Goal: Task Accomplishment & Management: Use online tool/utility

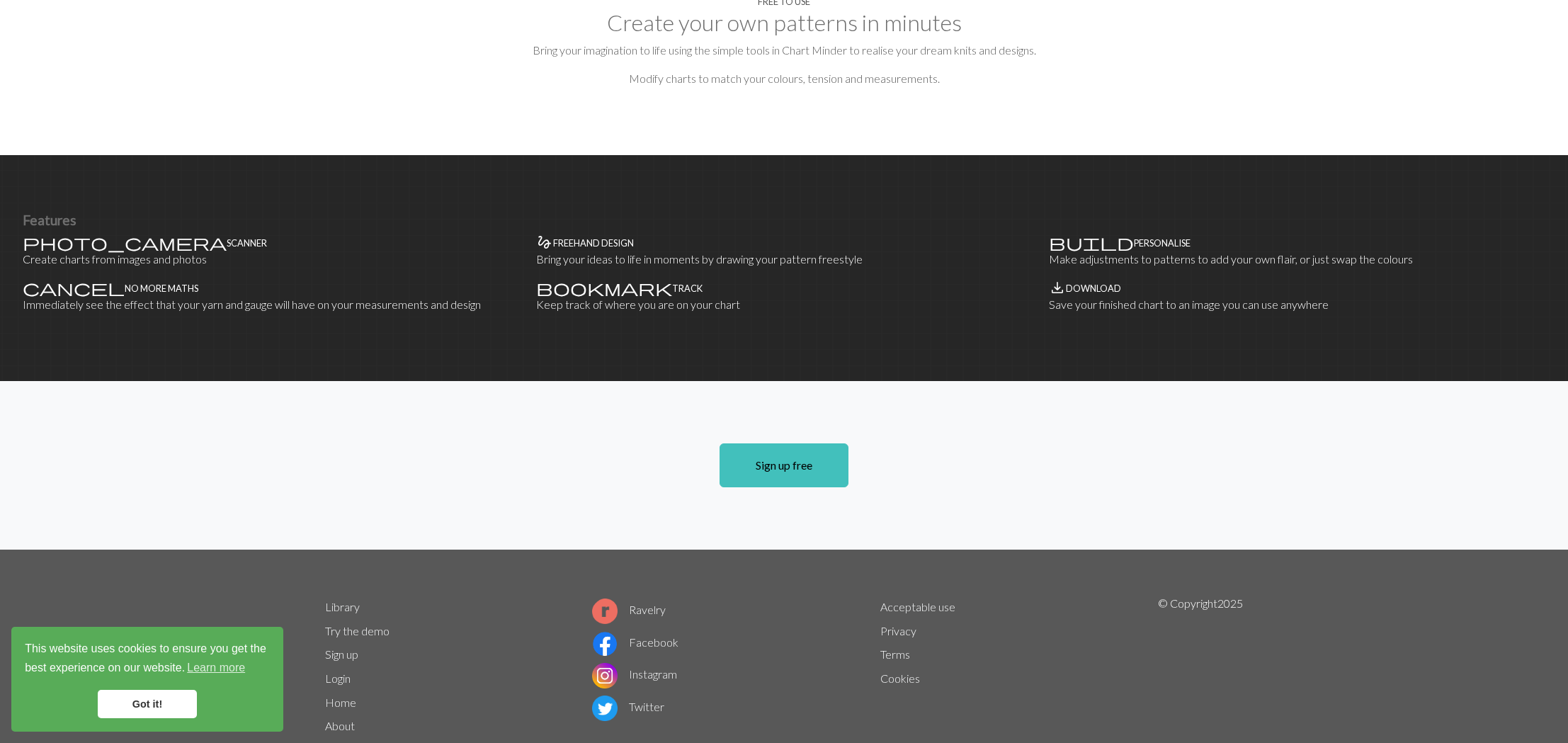
scroll to position [733, 0]
click at [636, 603] on link "Ravelry" at bounding box center [629, 610] width 74 height 13
click at [341, 600] on link "Library" at bounding box center [343, 607] width 35 height 13
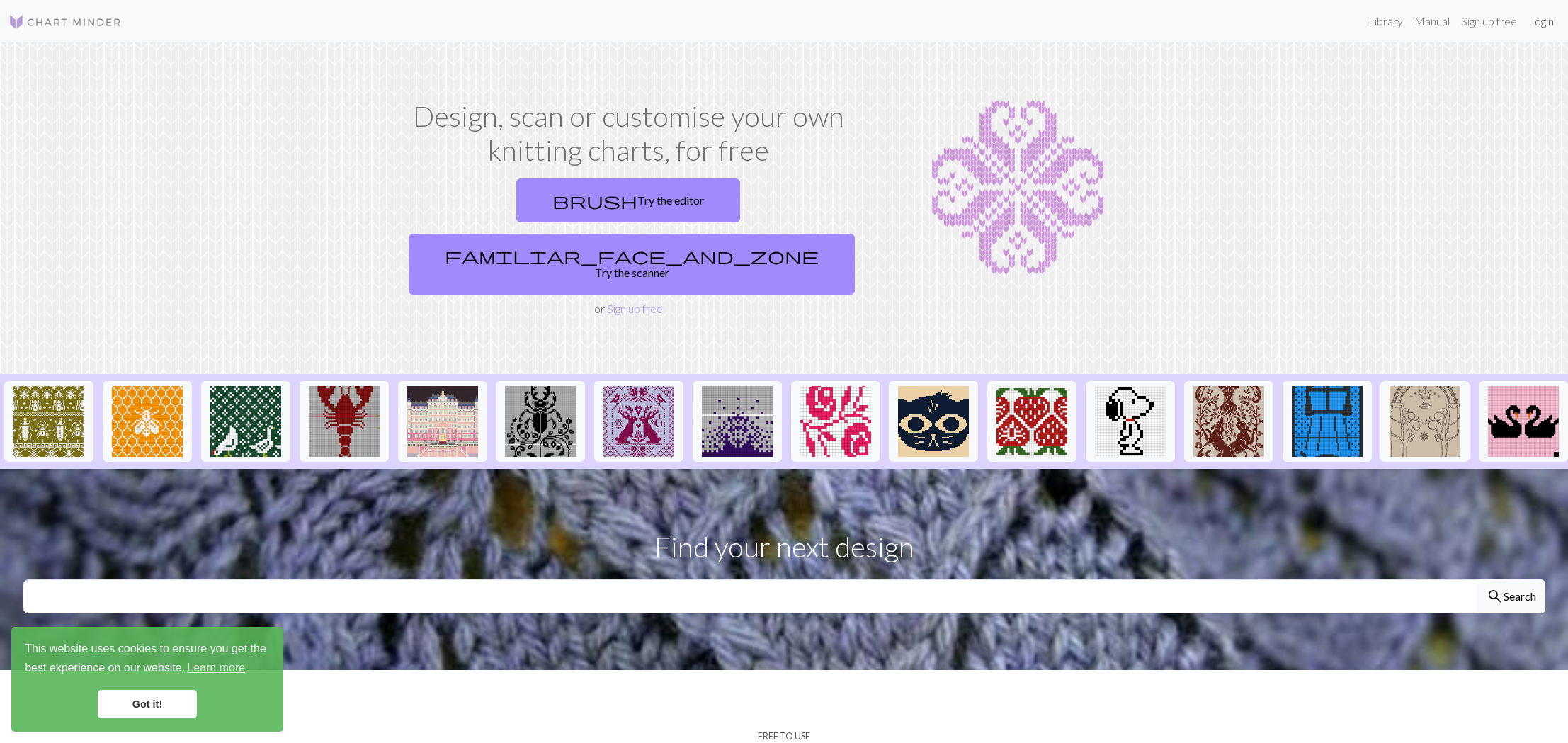
click at [1537, 17] on link "Login" at bounding box center [1541, 21] width 36 height 29
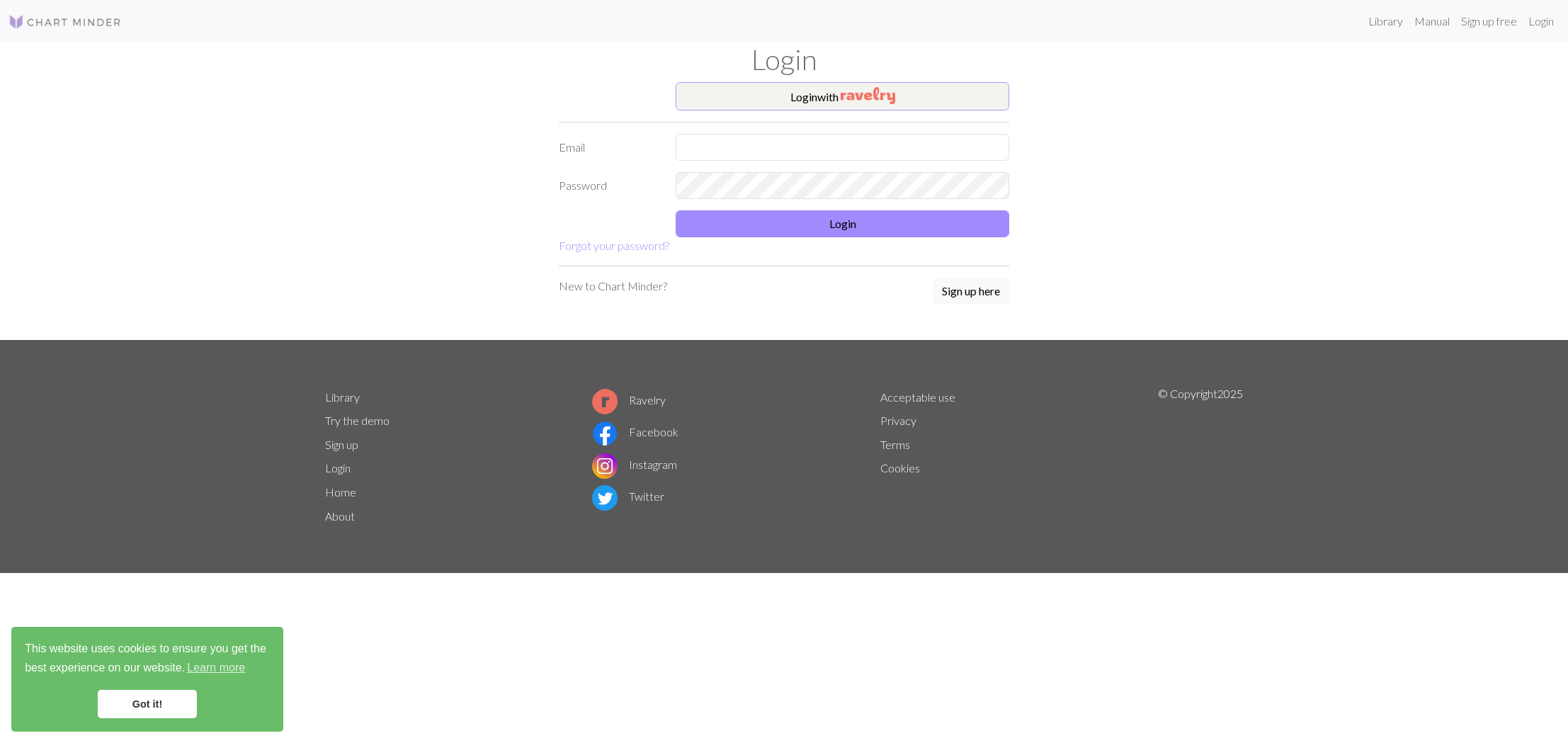
click at [856, 99] on img "button" at bounding box center [868, 96] width 55 height 17
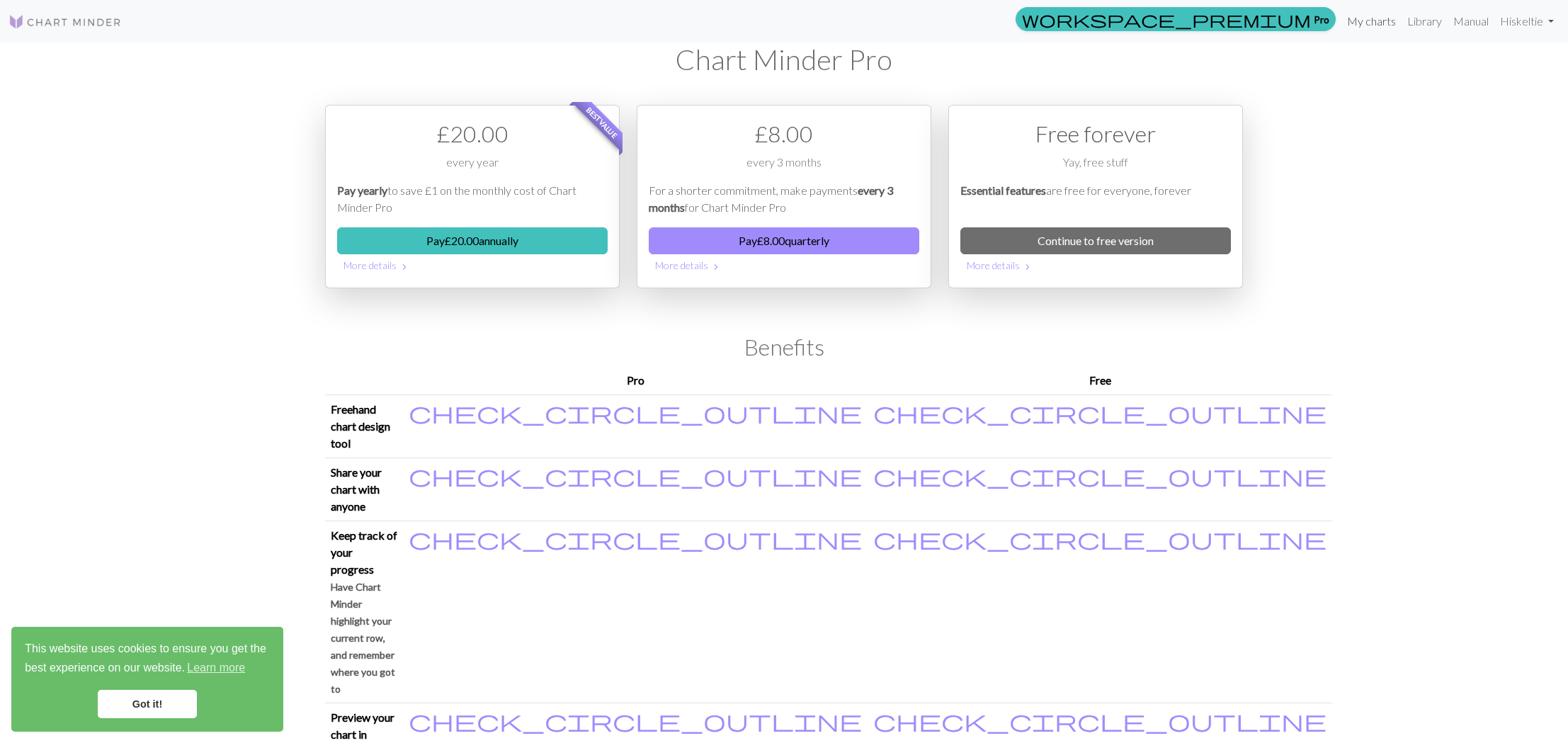
click at [1357, 17] on link "My charts" at bounding box center [1371, 21] width 60 height 29
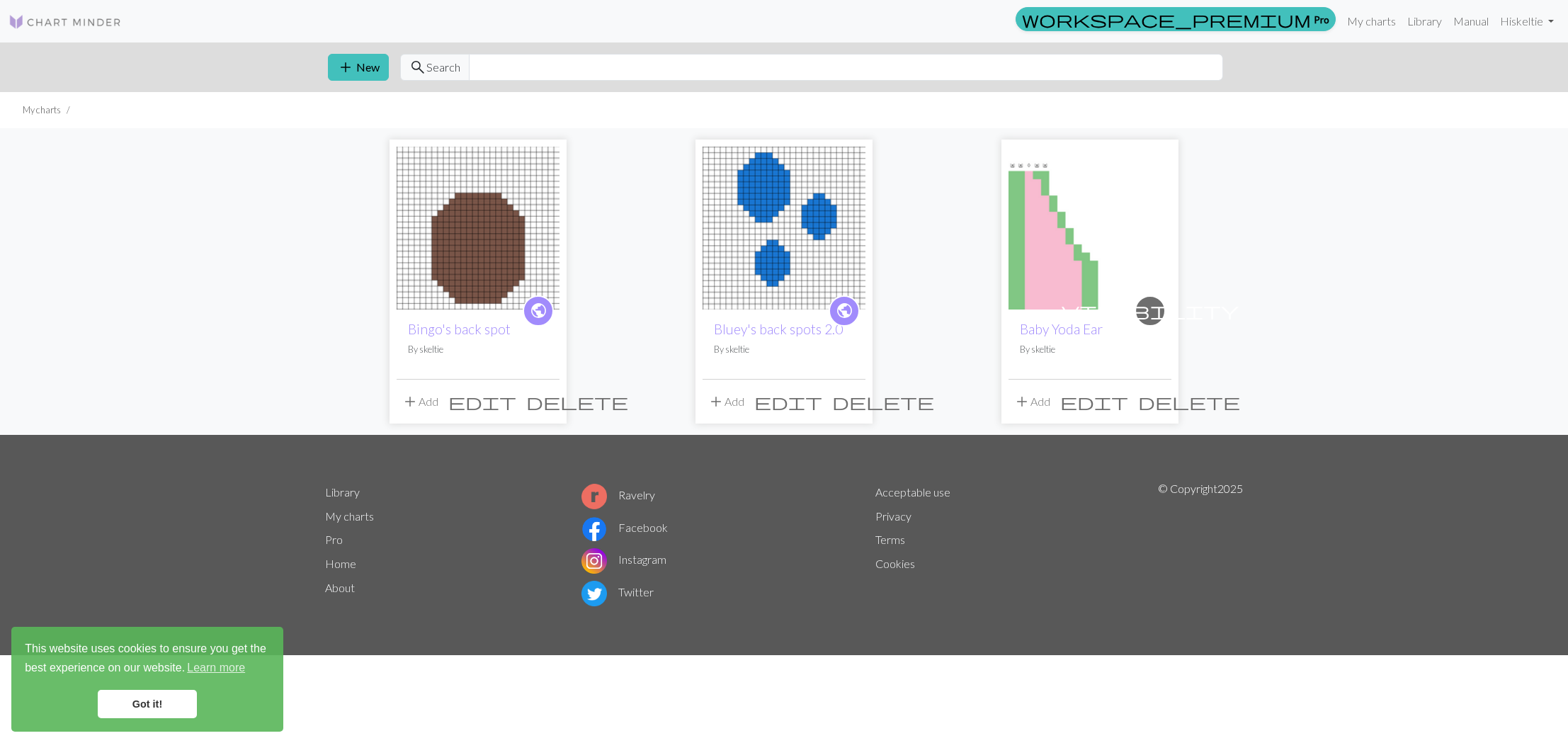
scroll to position [1, 0]
click at [1059, 294] on img at bounding box center [1090, 228] width 163 height 163
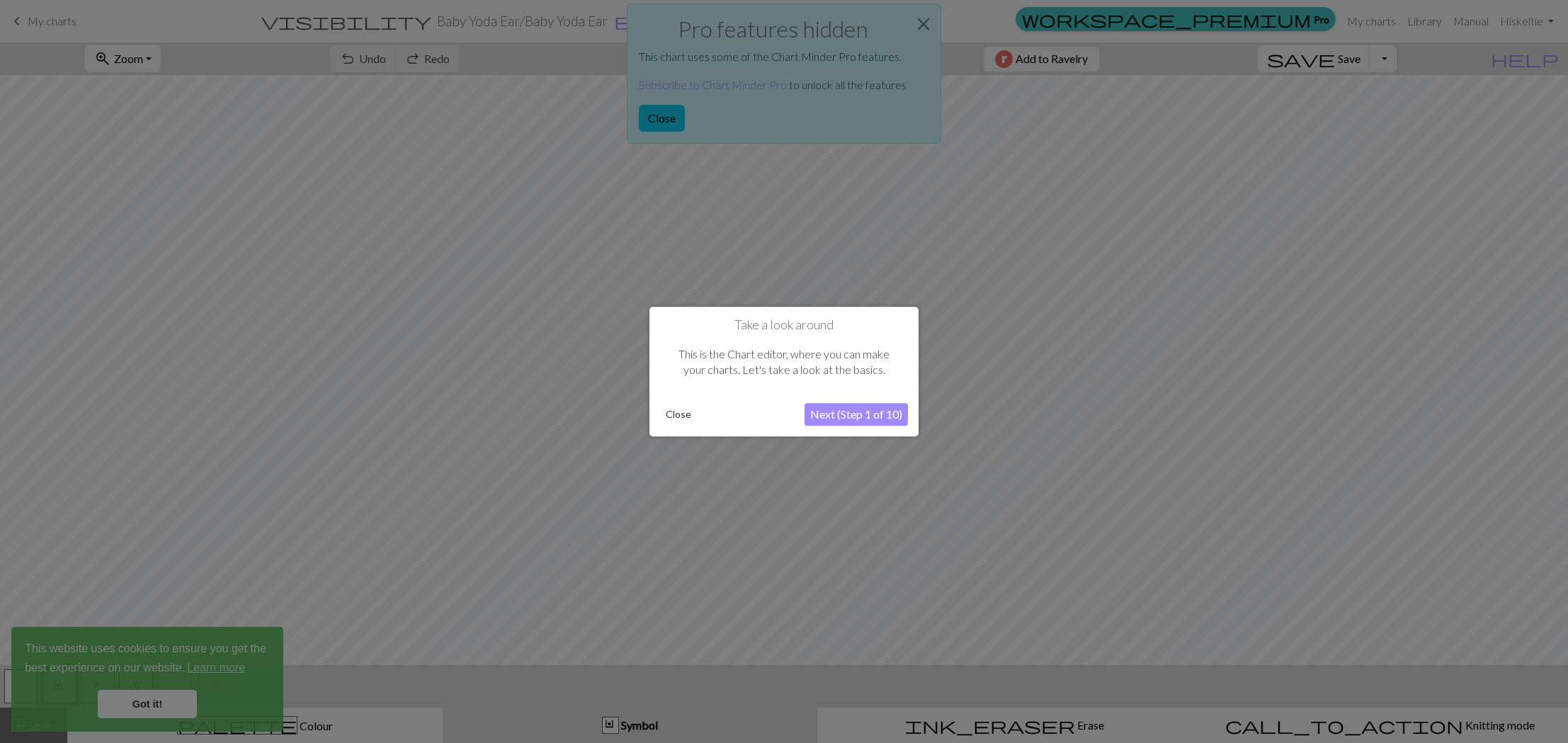
click at [1073, 396] on div at bounding box center [784, 372] width 1568 height 743
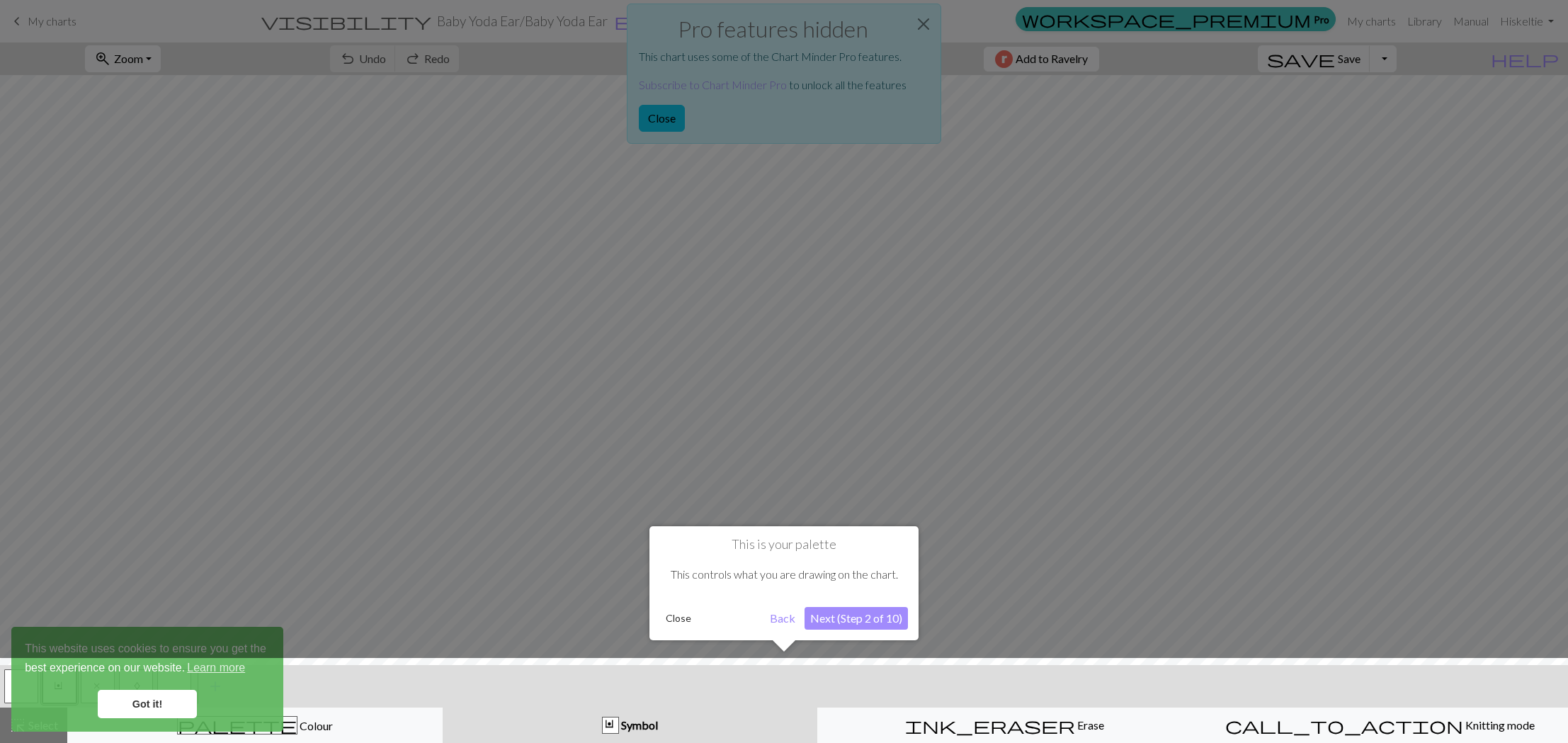
click at [1073, 396] on div at bounding box center [784, 372] width 1568 height 743
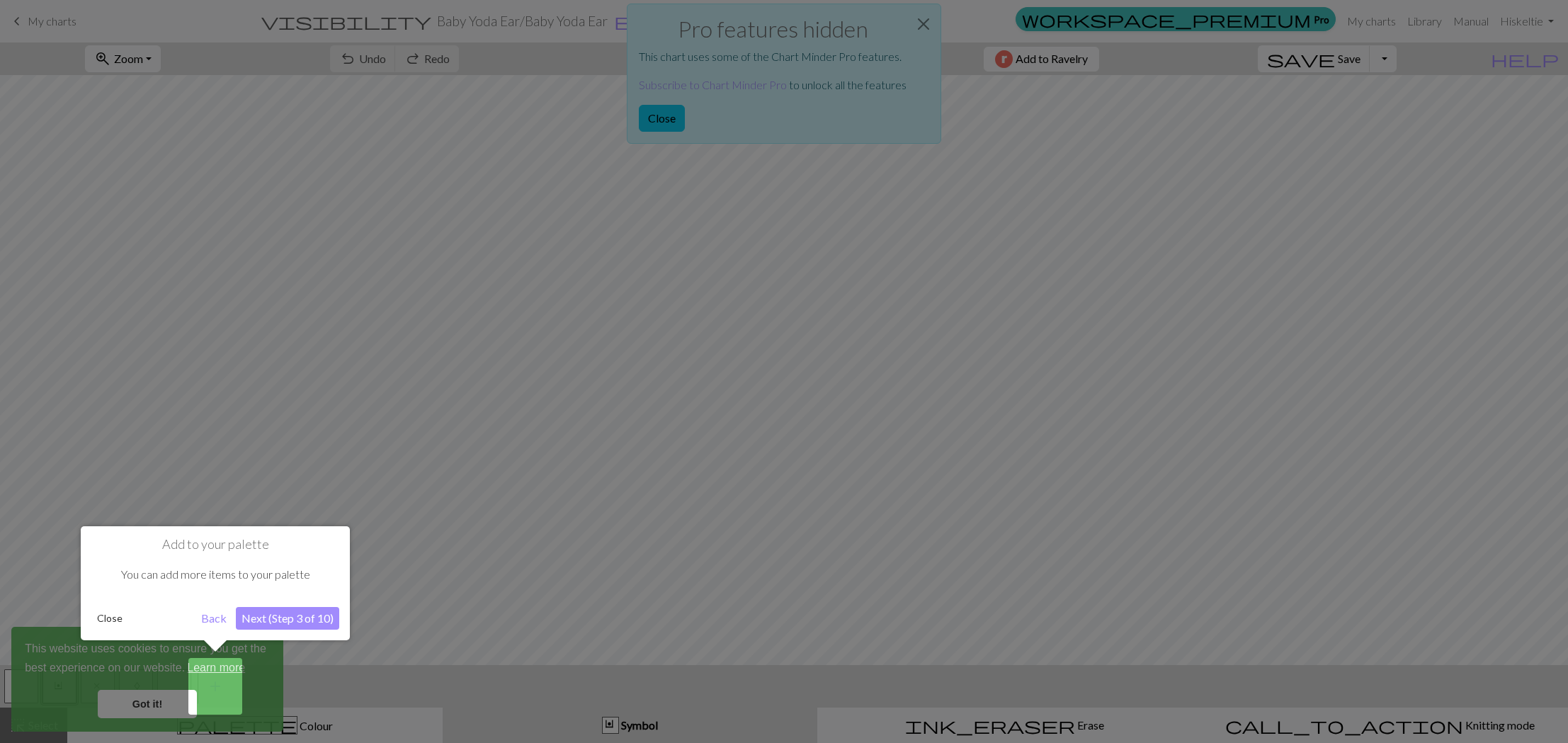
click at [675, 121] on div at bounding box center [784, 372] width 1568 height 743
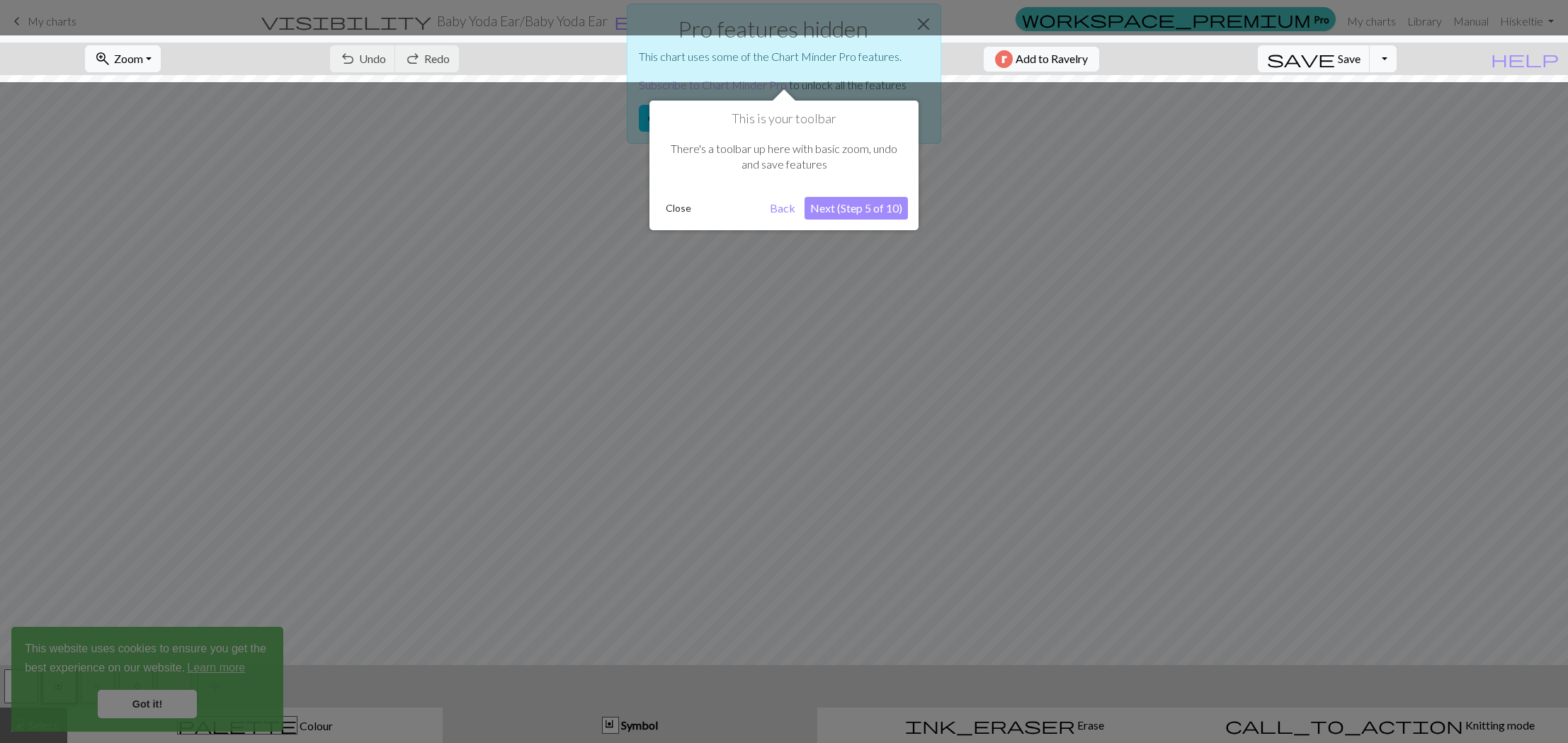
click at [782, 208] on button "Back" at bounding box center [783, 208] width 36 height 23
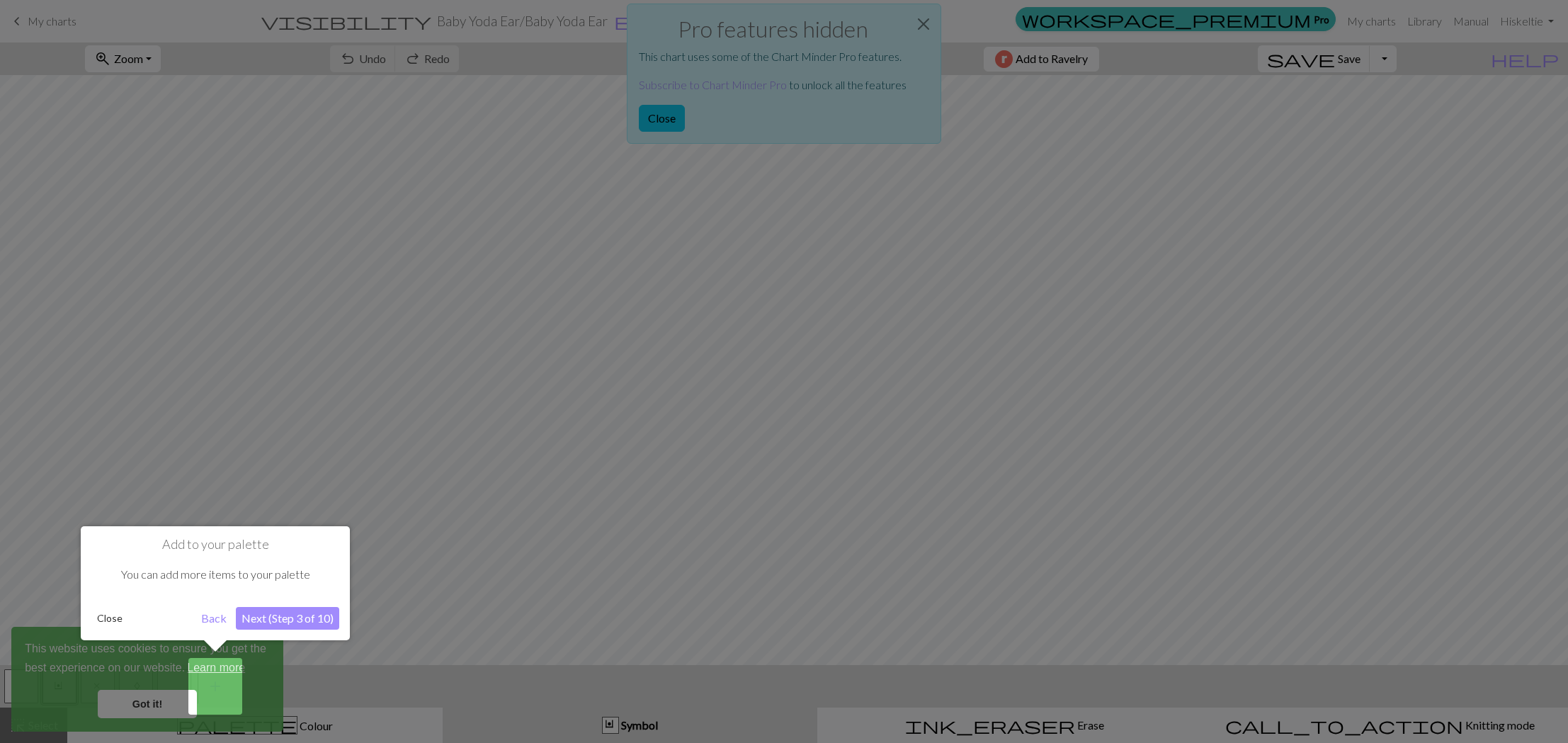
click at [929, 30] on div at bounding box center [784, 372] width 1568 height 743
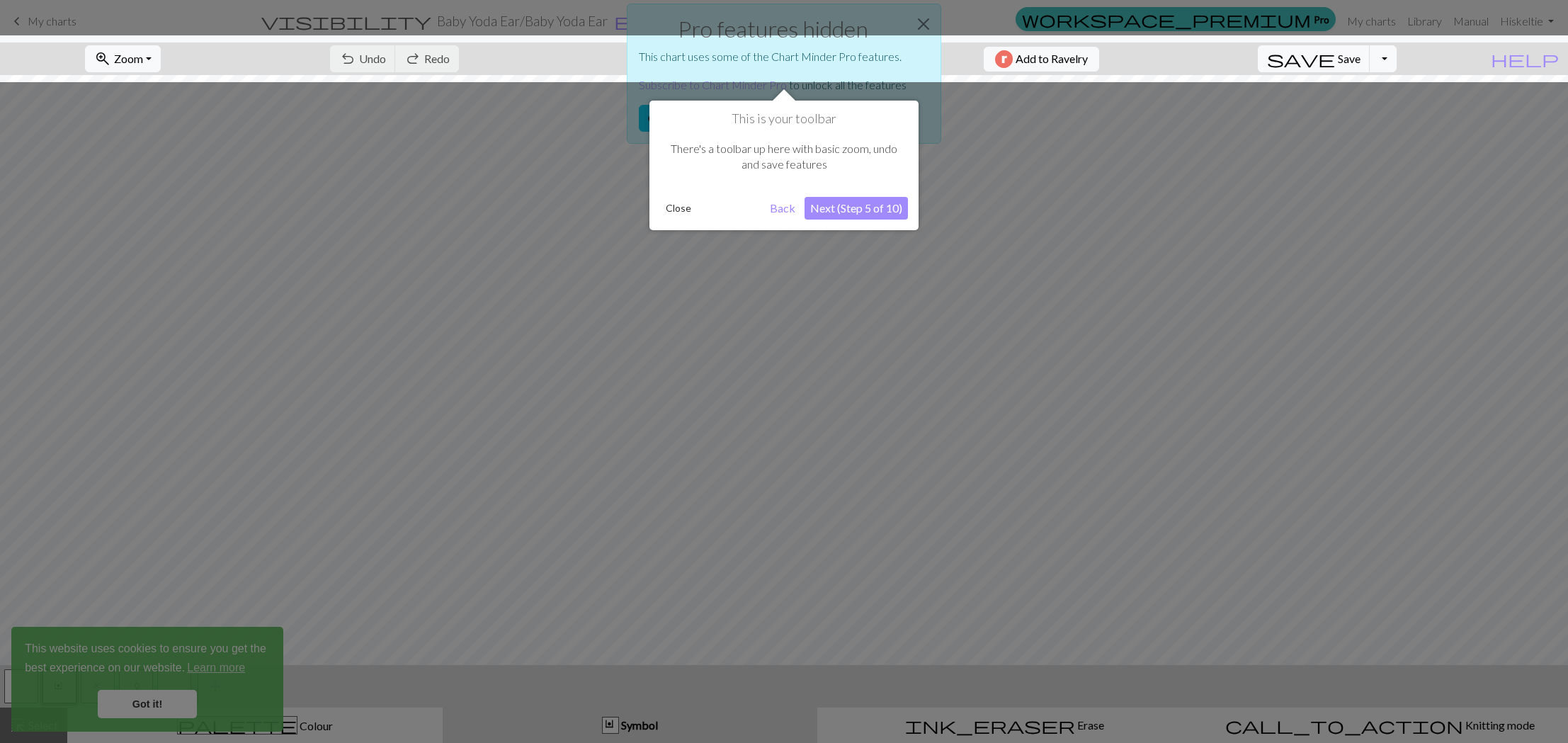
click at [1209, 195] on div at bounding box center [784, 372] width 1568 height 743
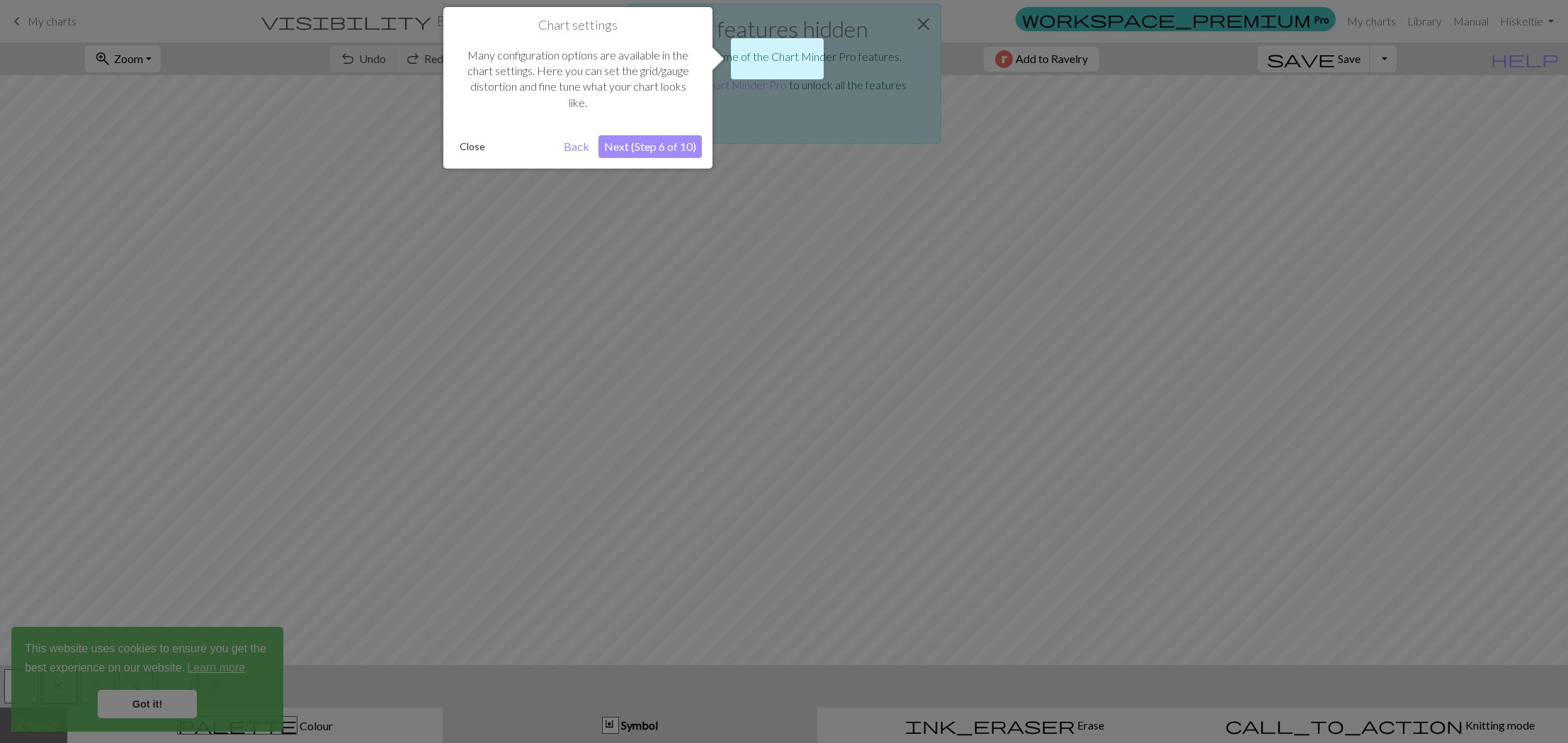
click at [1209, 195] on div at bounding box center [784, 372] width 1568 height 743
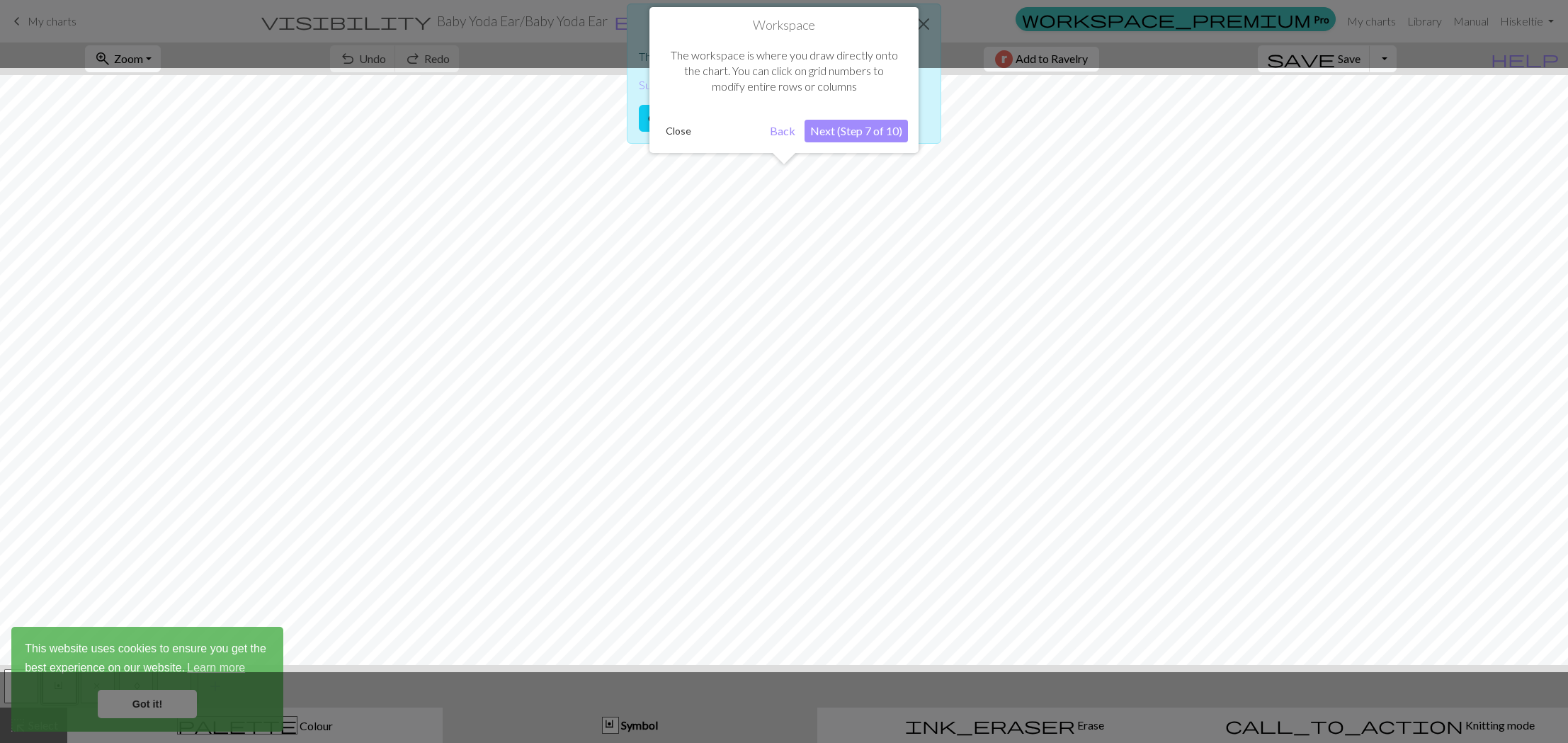
click at [153, 698] on div at bounding box center [784, 372] width 1568 height 743
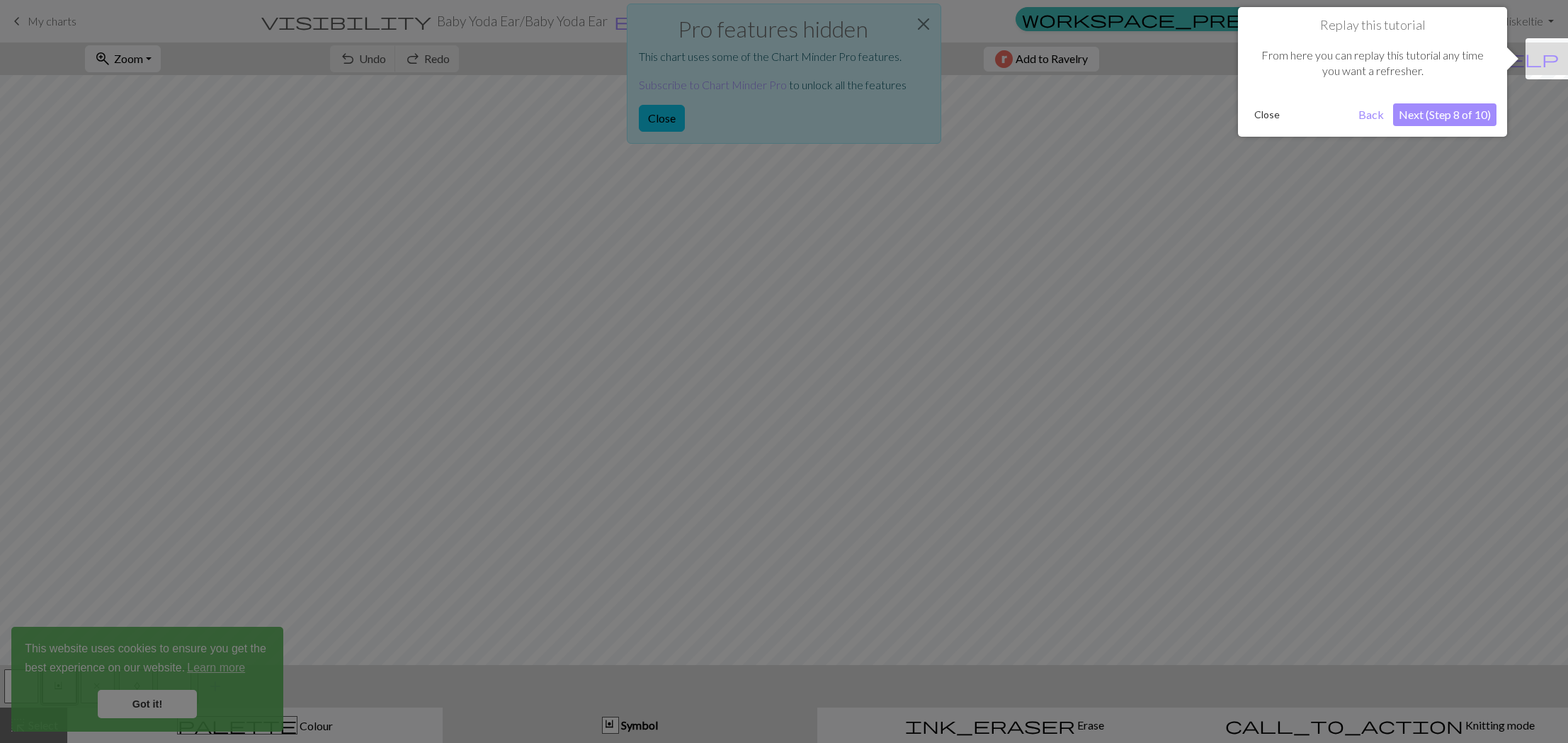
click at [921, 20] on div at bounding box center [784, 372] width 1568 height 743
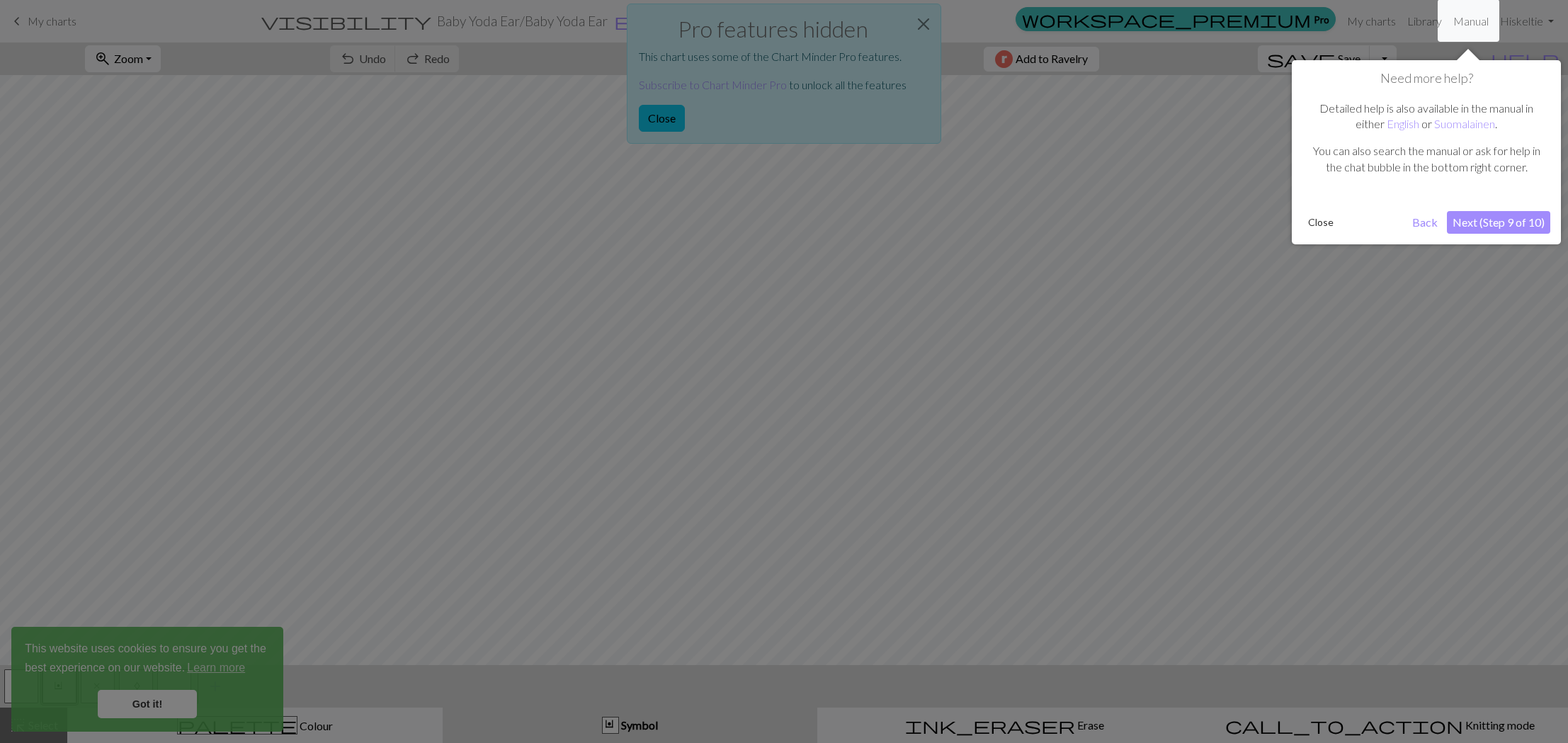
click at [1427, 217] on button "Back" at bounding box center [1425, 223] width 36 height 23
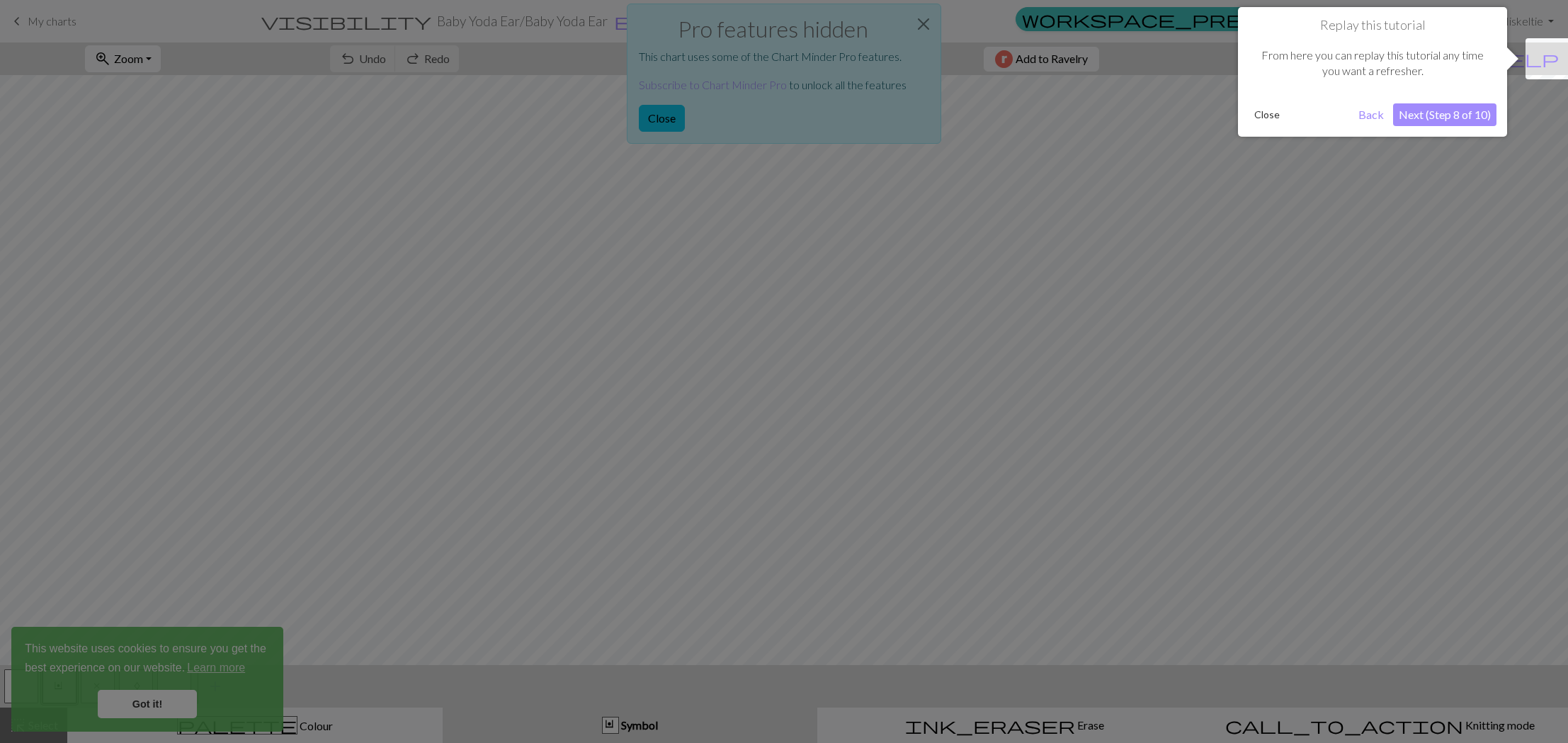
click at [1375, 115] on button "Back" at bounding box center [1371, 115] width 36 height 23
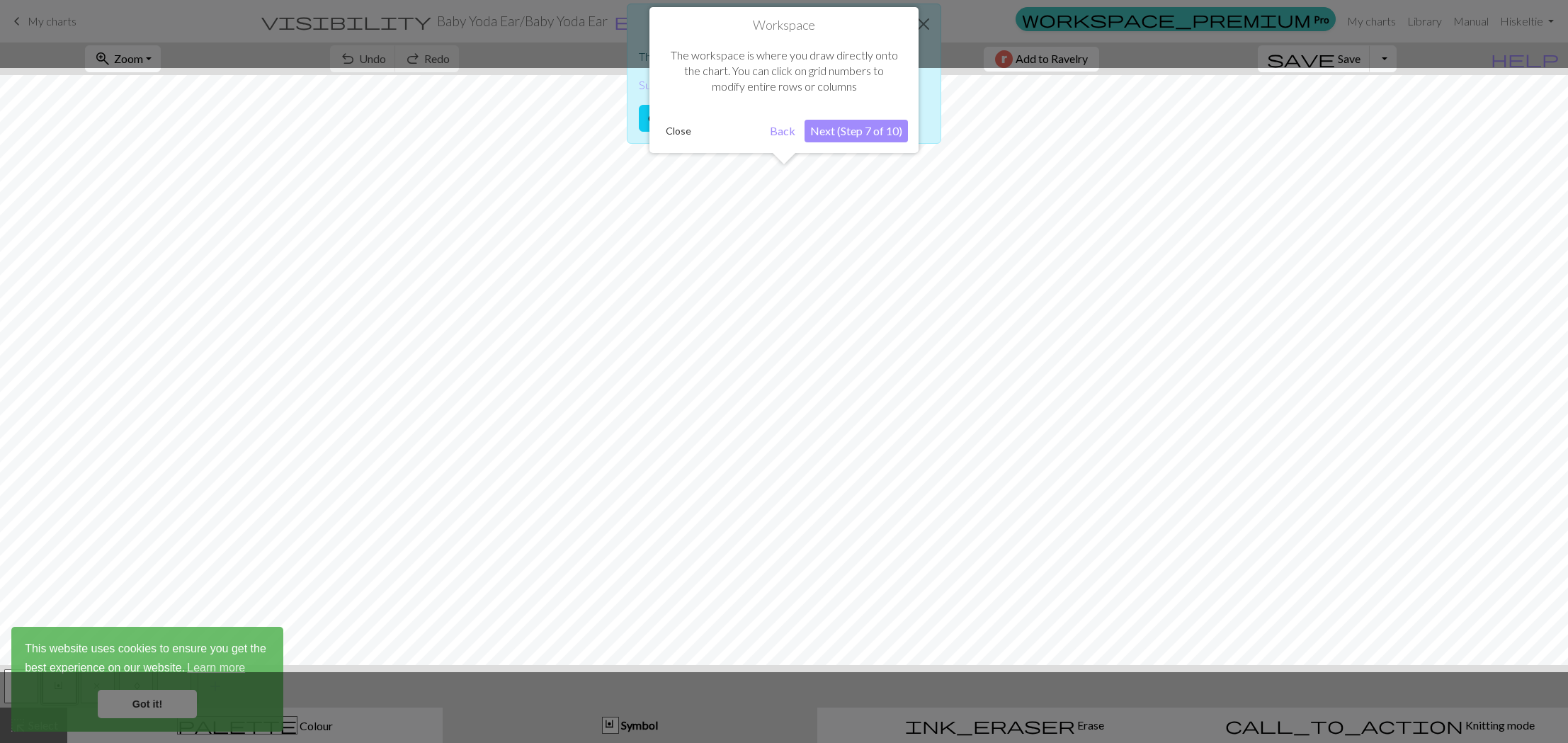
click at [774, 127] on button "Back" at bounding box center [783, 132] width 36 height 23
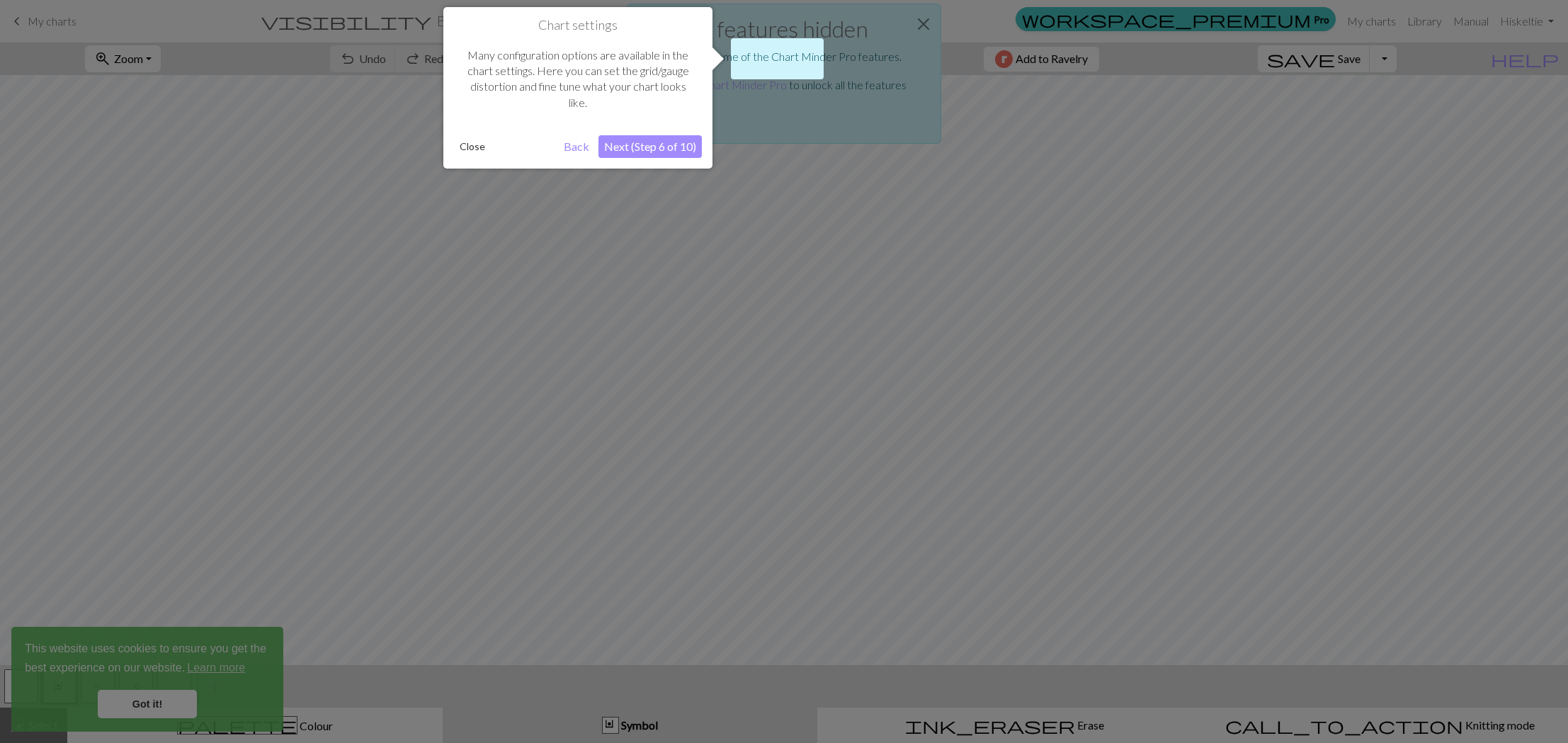
click at [582, 143] on button "Back" at bounding box center [576, 147] width 36 height 23
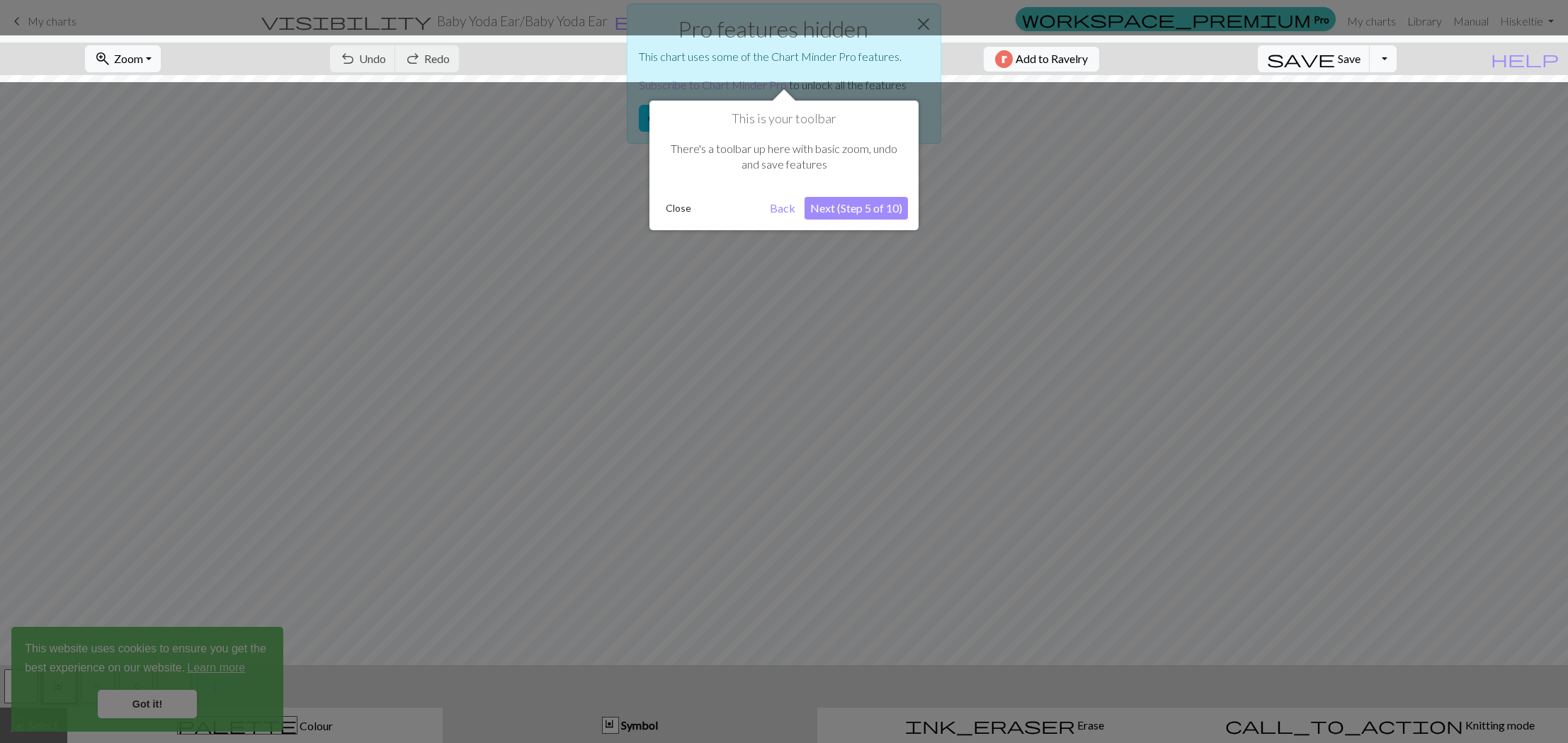
click at [789, 209] on button "Back" at bounding box center [783, 208] width 36 height 23
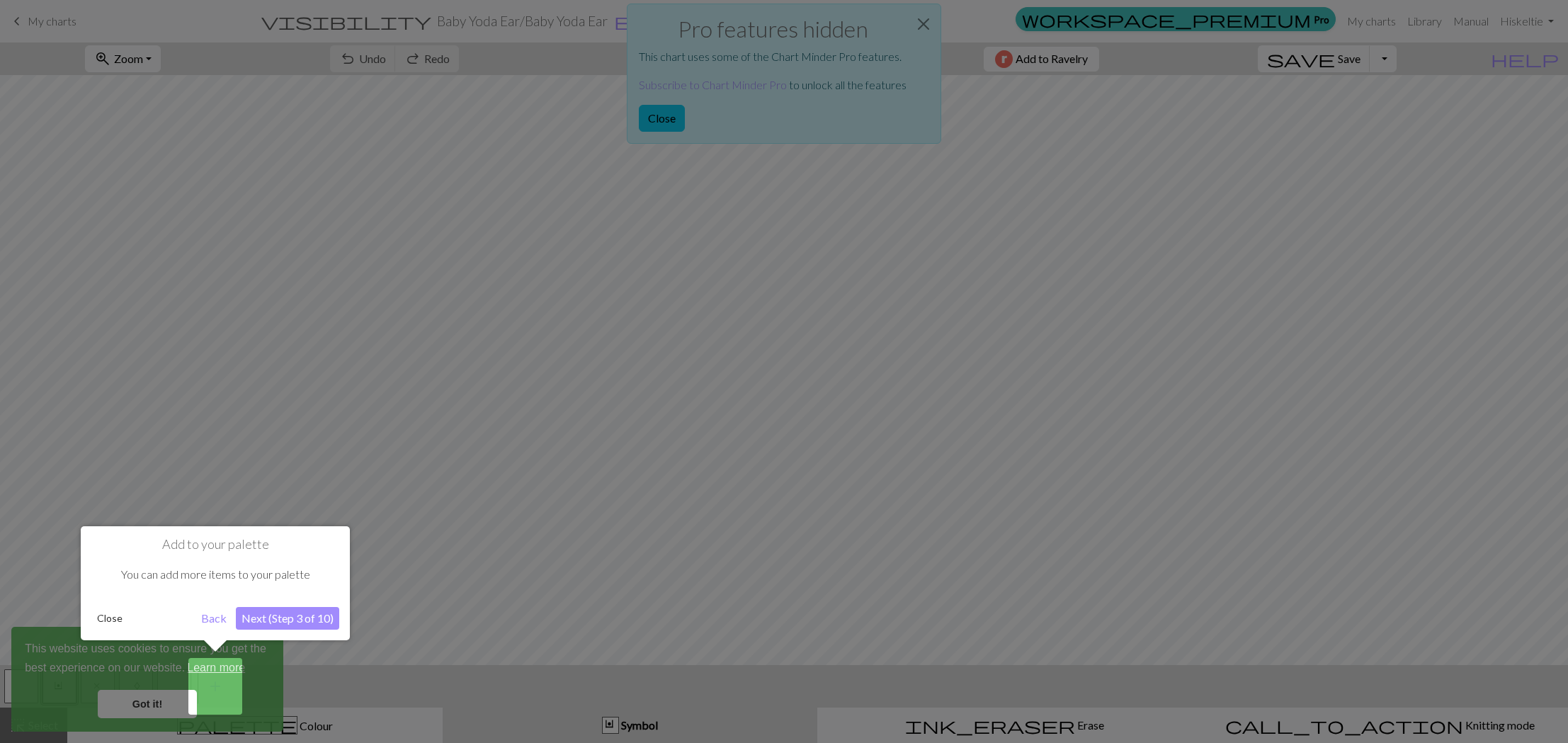
click at [214, 620] on button "Back" at bounding box center [214, 618] width 36 height 23
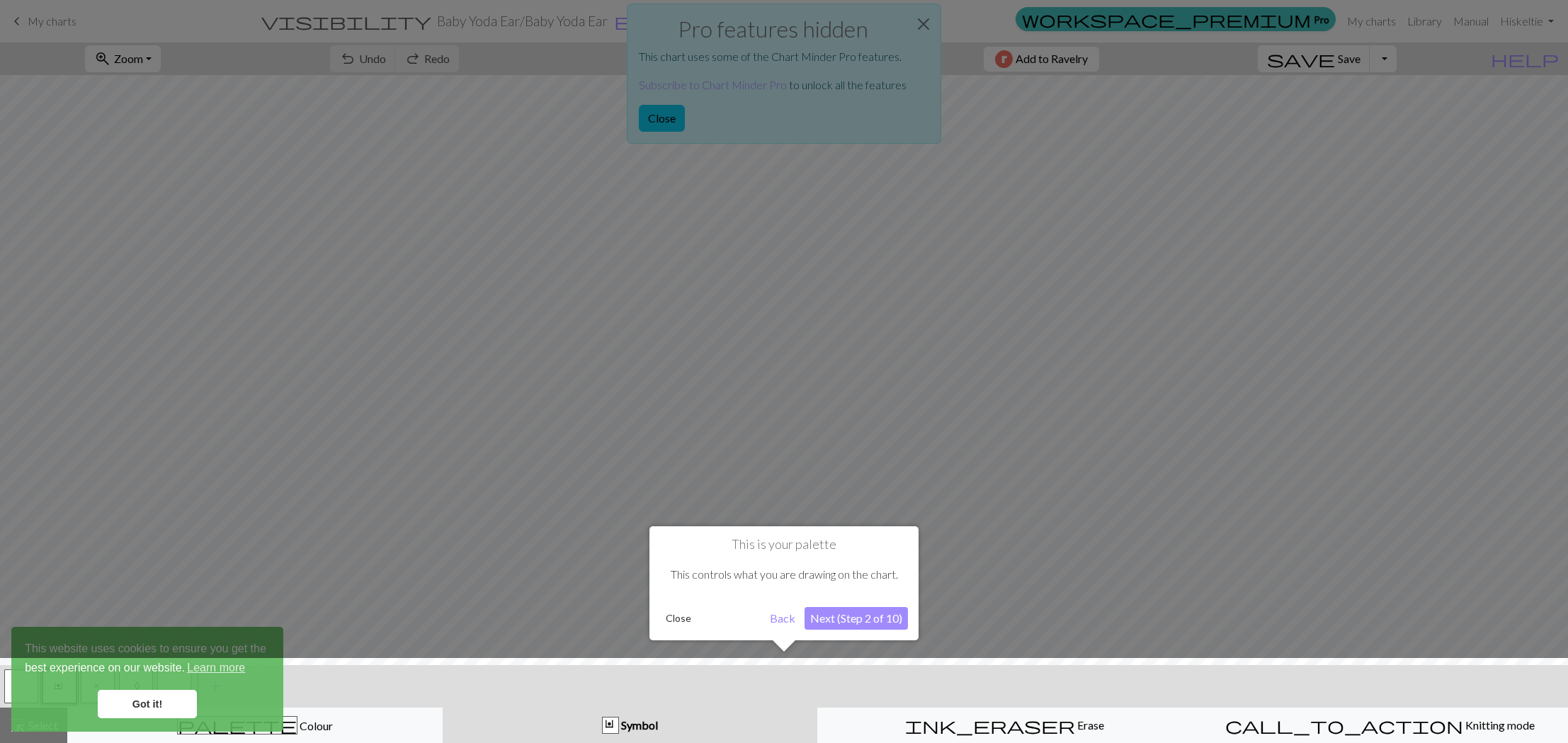
click at [781, 615] on button "Back" at bounding box center [783, 618] width 36 height 23
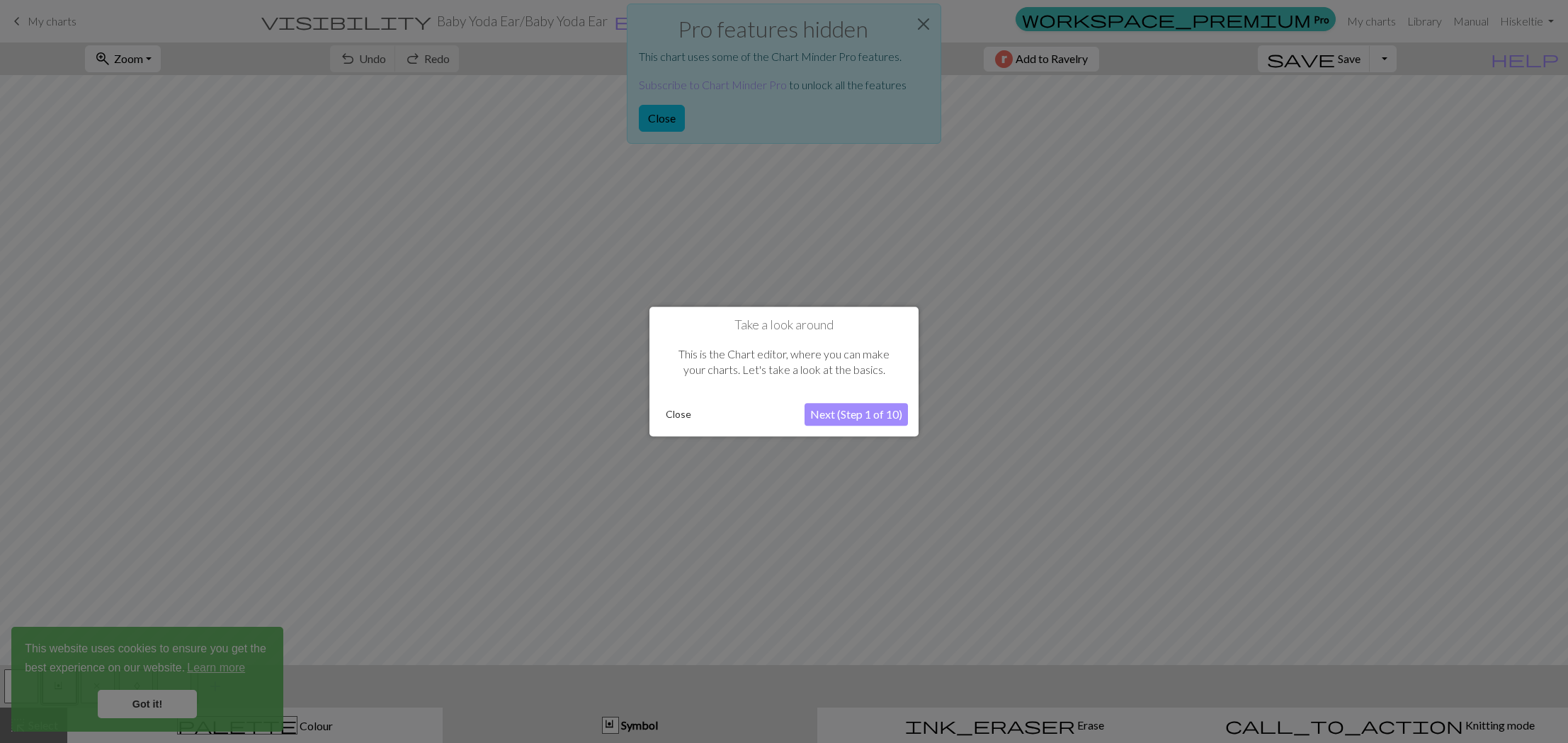
click at [818, 414] on button "Next (Step 1 of 10)" at bounding box center [856, 415] width 104 height 23
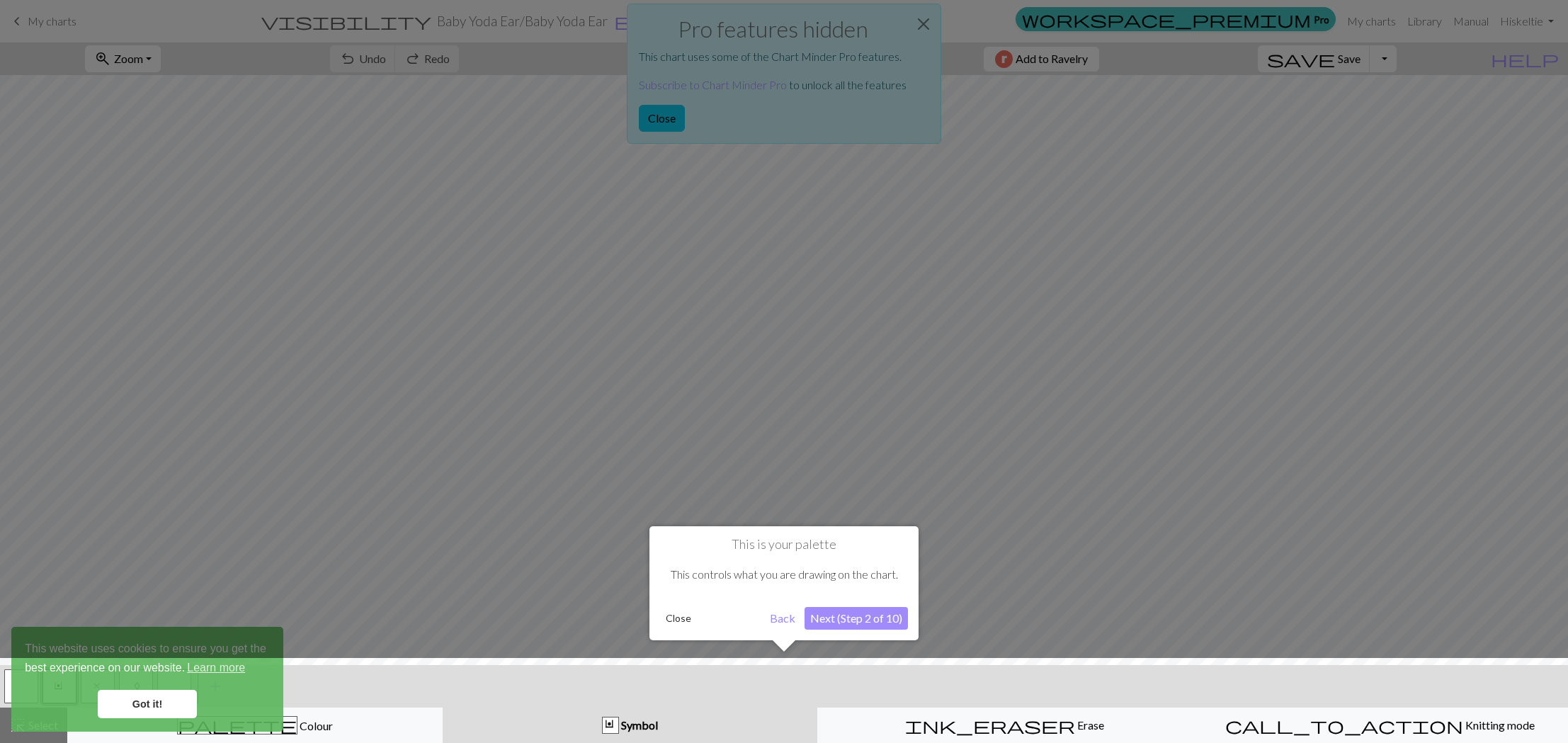
click at [784, 613] on button "Back" at bounding box center [783, 618] width 36 height 23
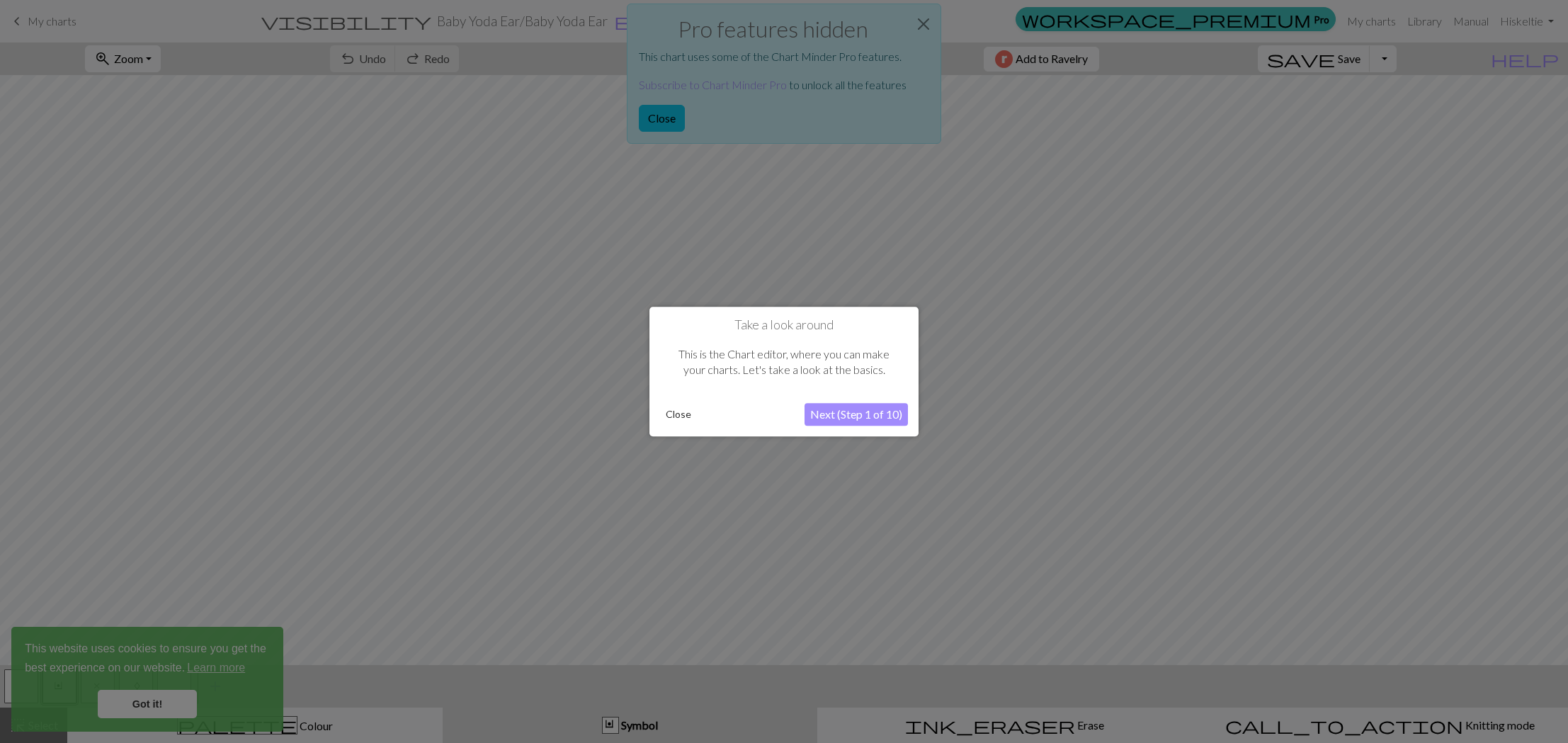
click at [816, 412] on button "Next (Step 1 of 10)" at bounding box center [856, 415] width 104 height 23
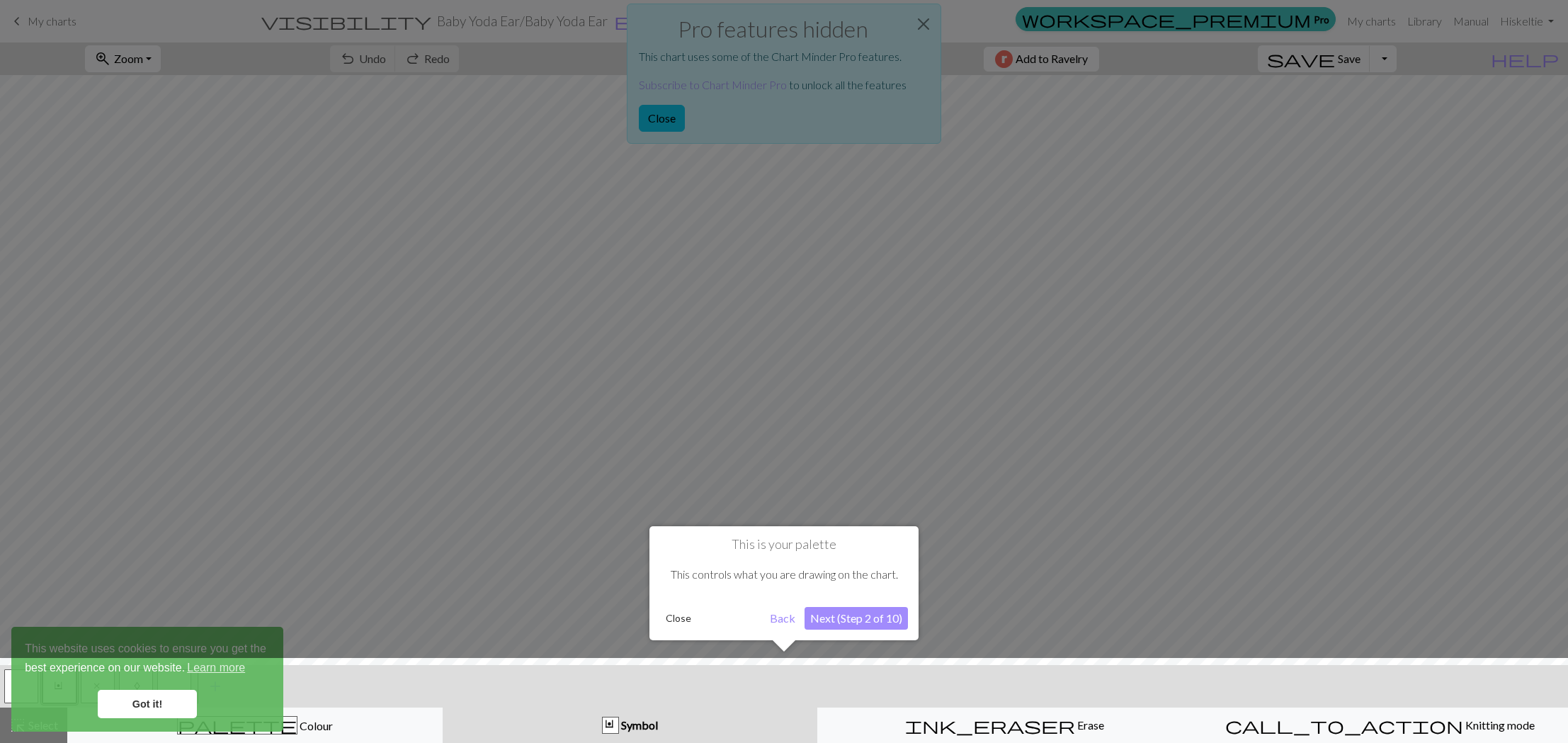
click at [774, 618] on button "Back" at bounding box center [783, 618] width 36 height 23
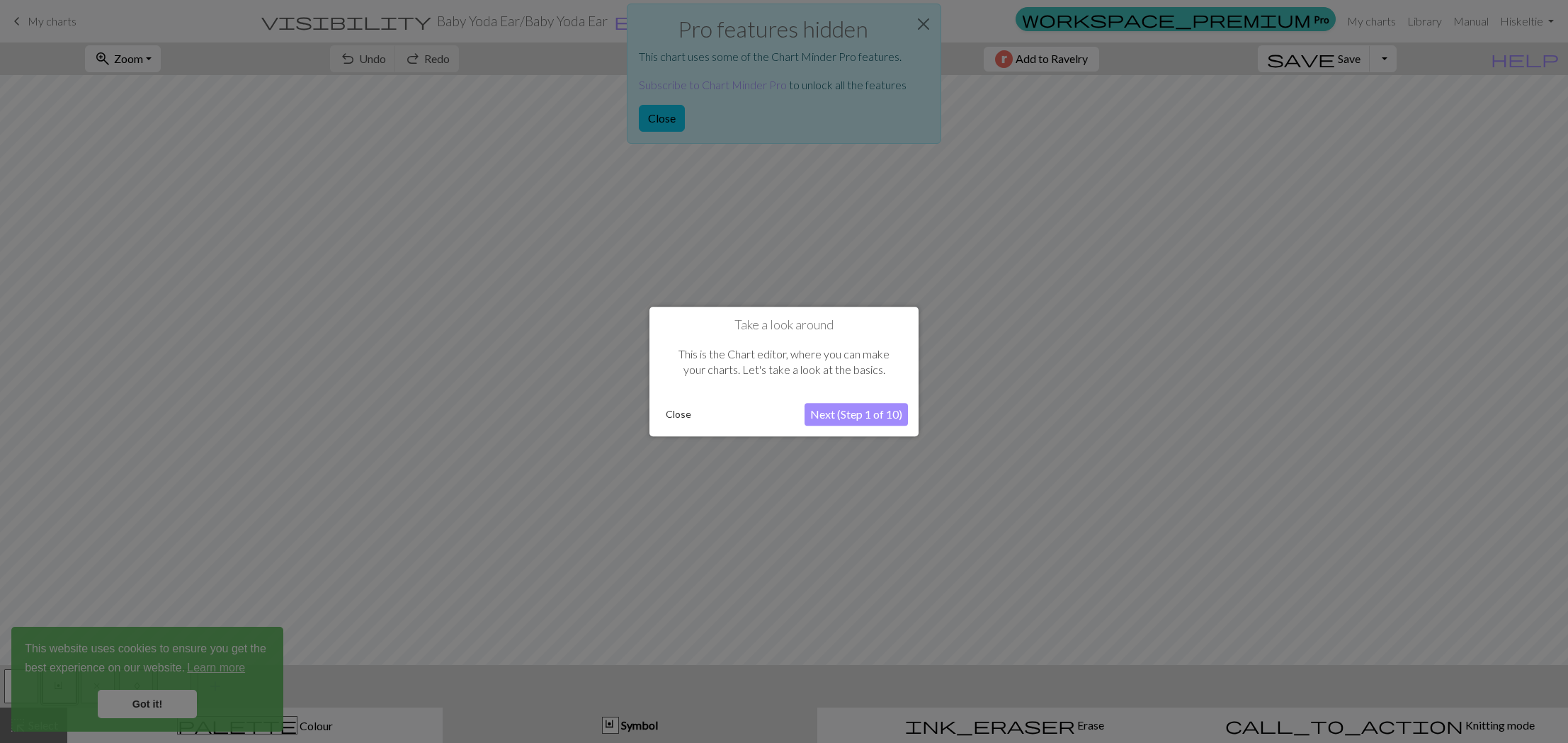
click at [825, 410] on button "Next (Step 1 of 10)" at bounding box center [856, 415] width 104 height 23
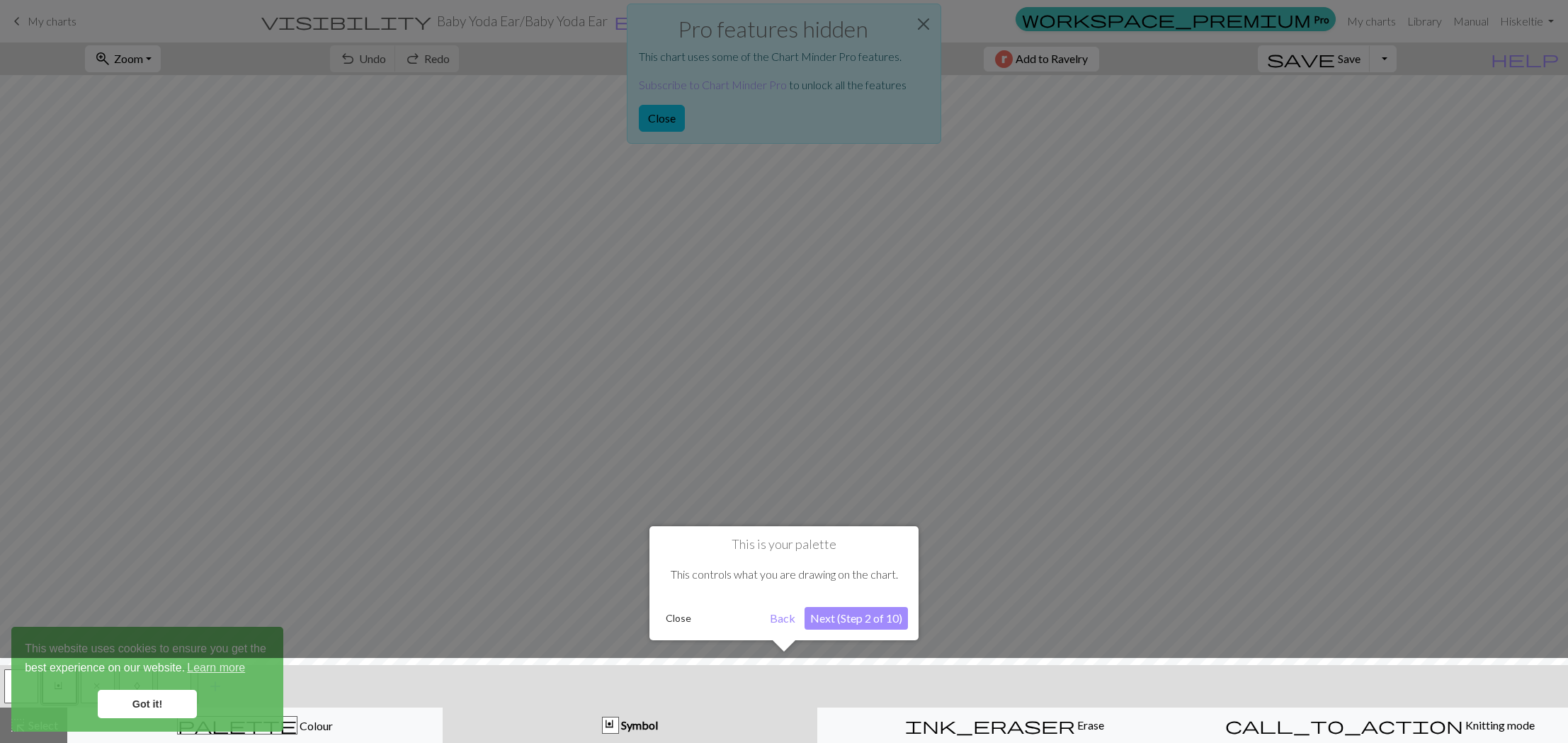
click at [783, 620] on button "Back" at bounding box center [783, 618] width 36 height 23
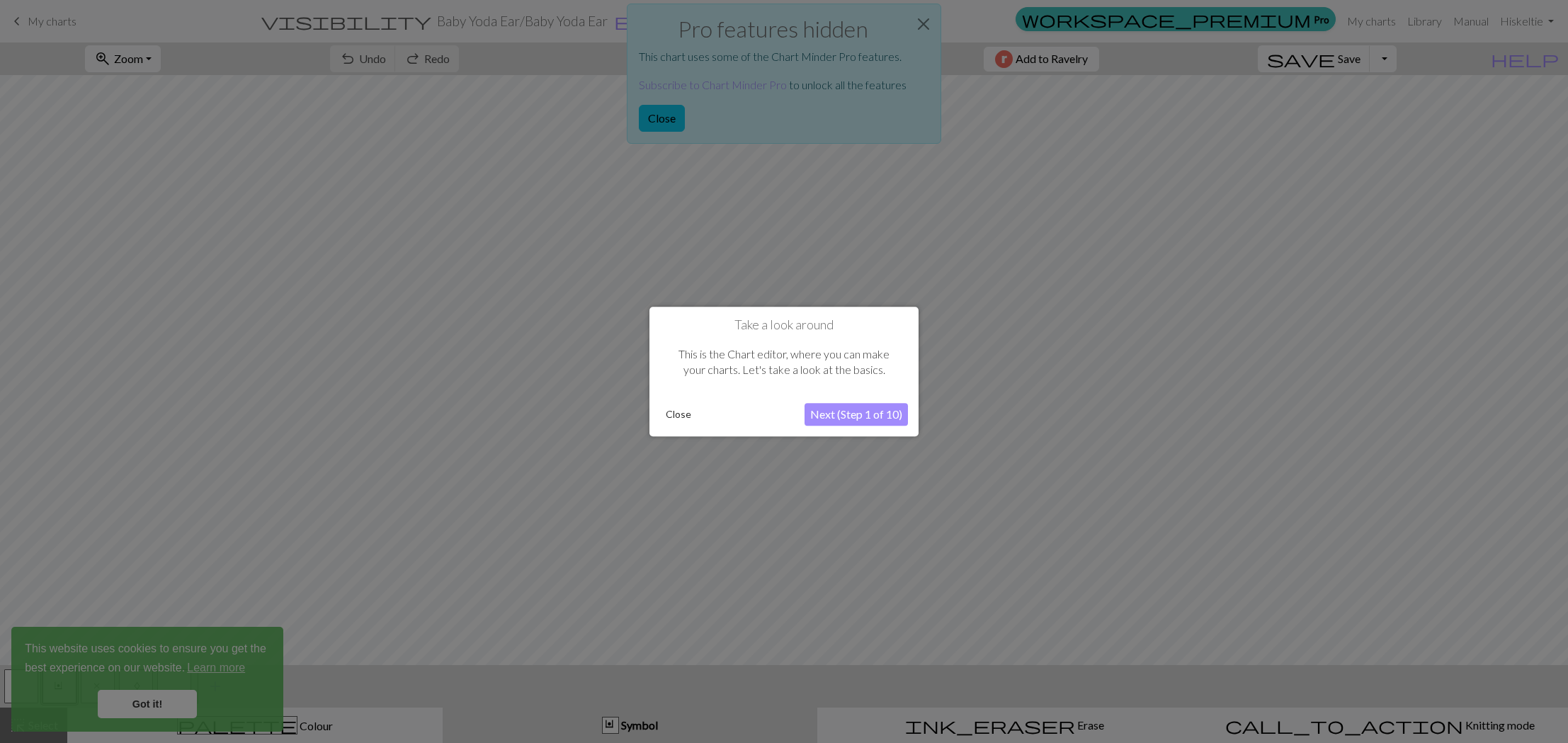
click at [673, 414] on button "Close" at bounding box center [678, 414] width 36 height 21
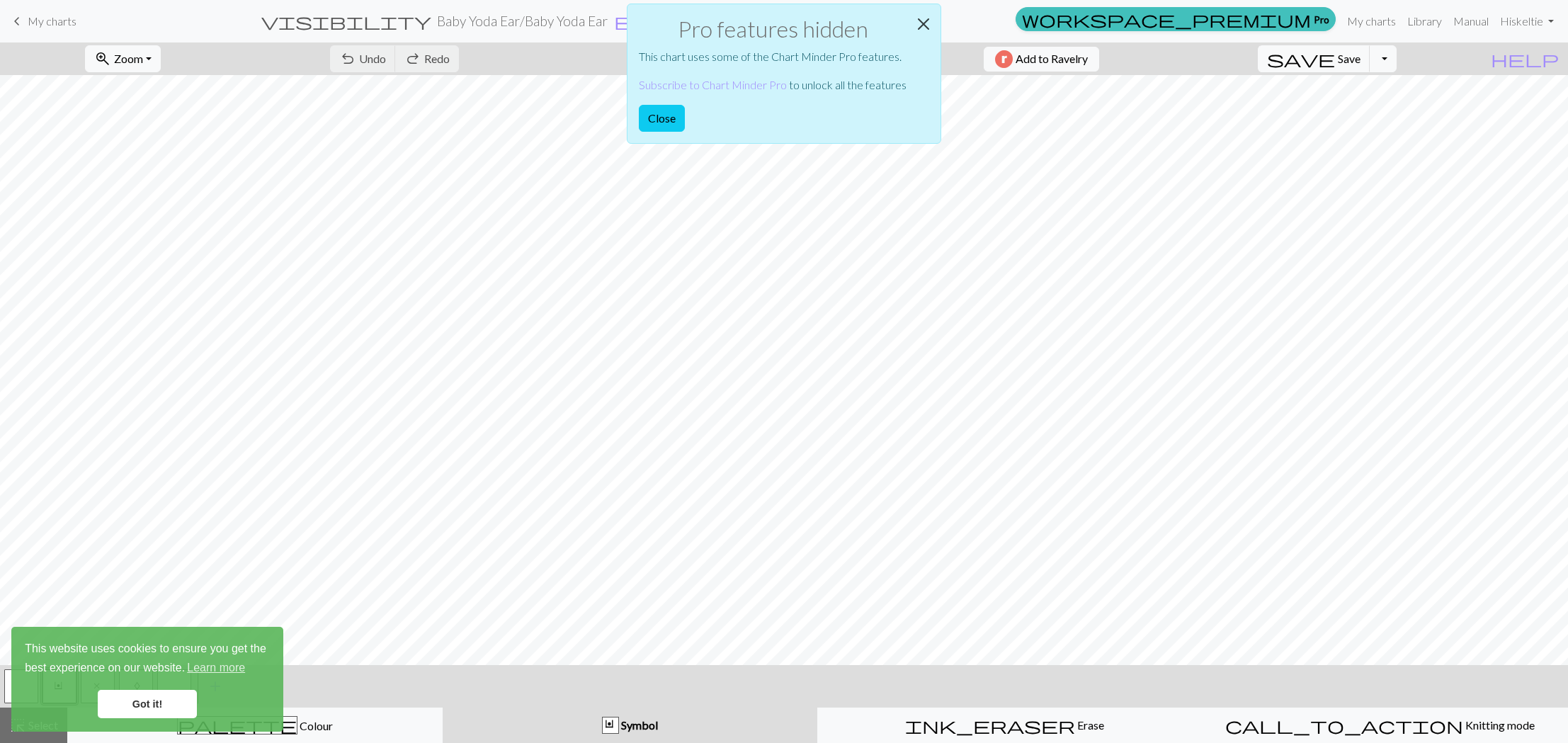
click at [922, 20] on button "Close" at bounding box center [923, 23] width 34 height 39
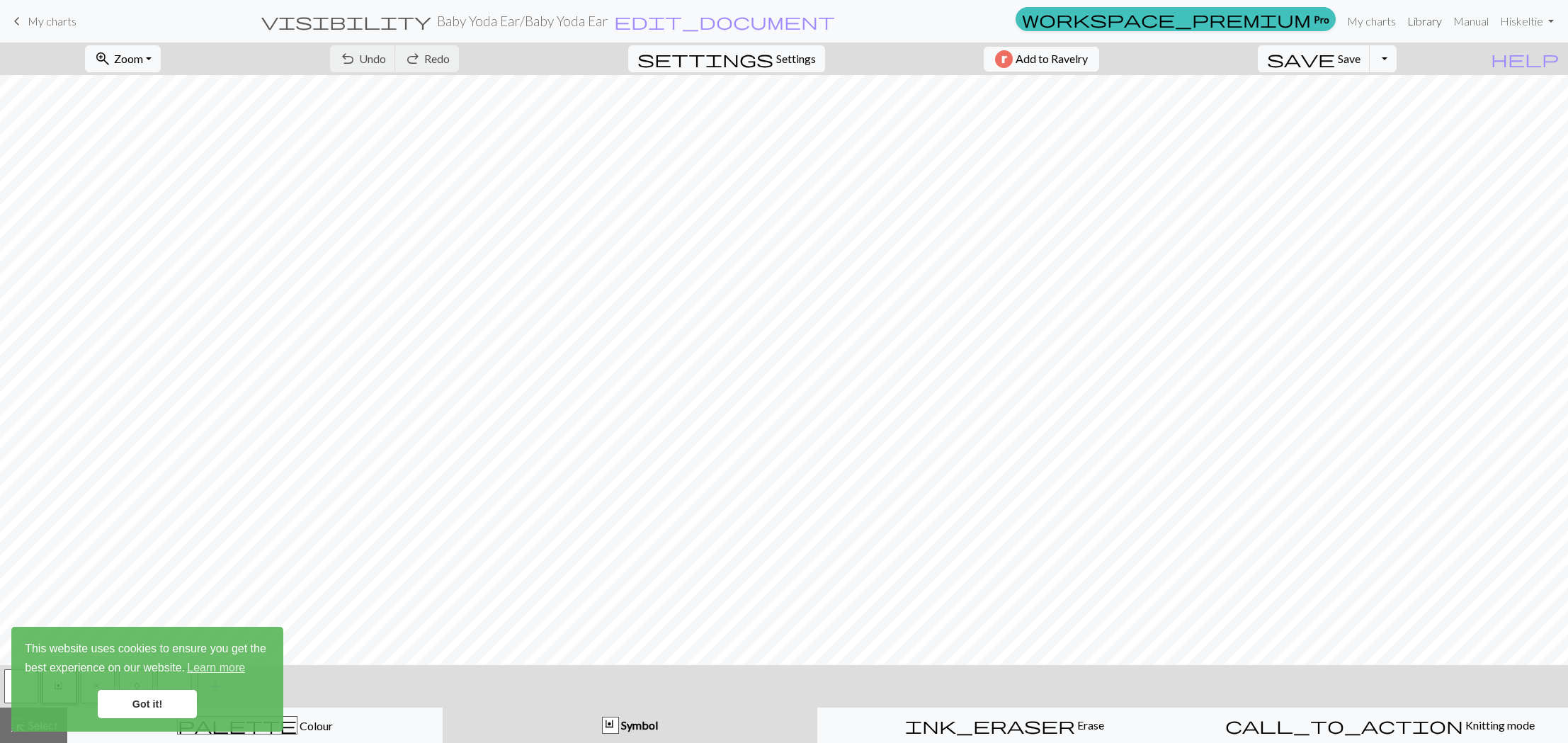
scroll to position [1, 1]
click at [1435, 26] on link "Library" at bounding box center [1425, 21] width 46 height 29
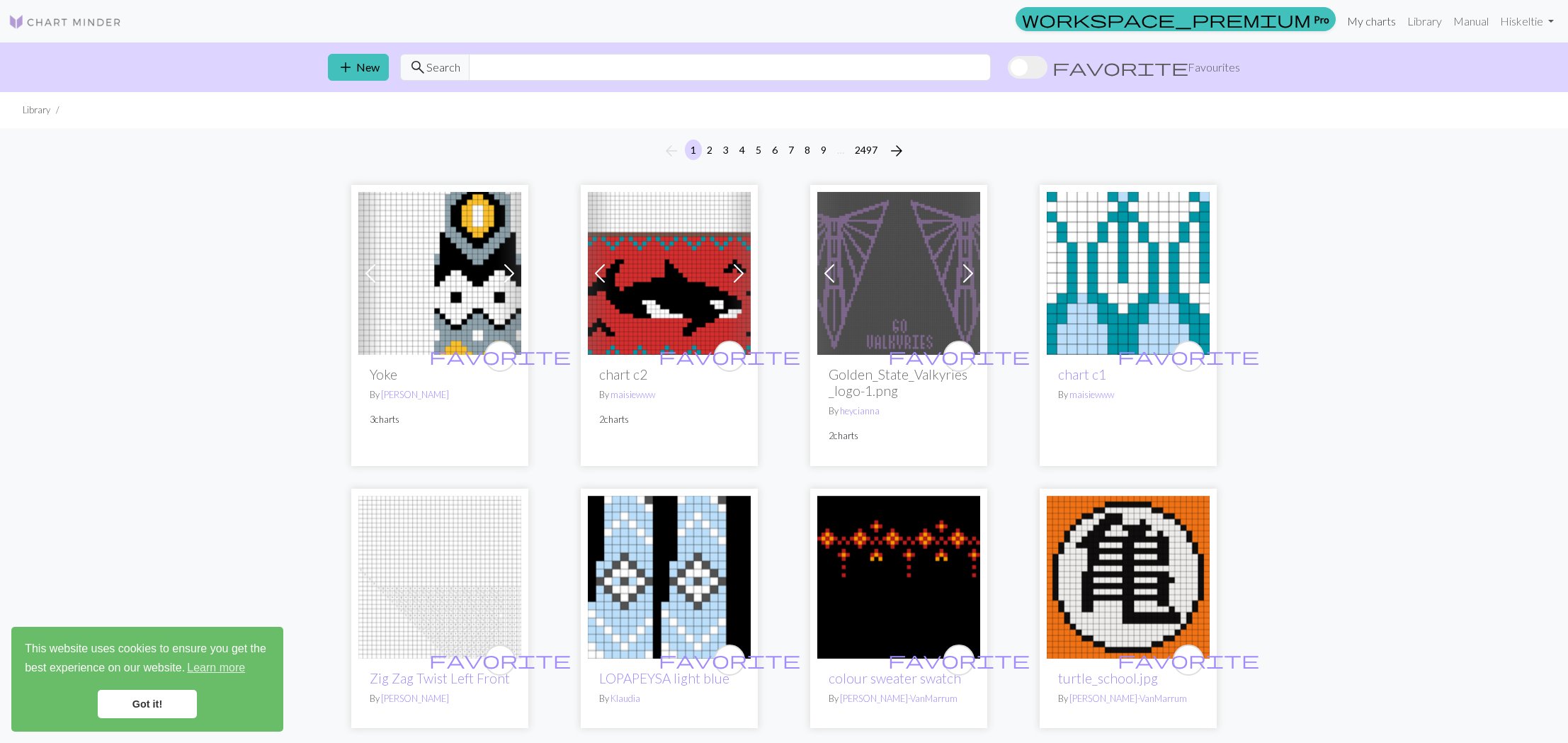
click at [1377, 23] on link "My charts" at bounding box center [1371, 21] width 60 height 29
